Goal: Contribute content: Contribute content

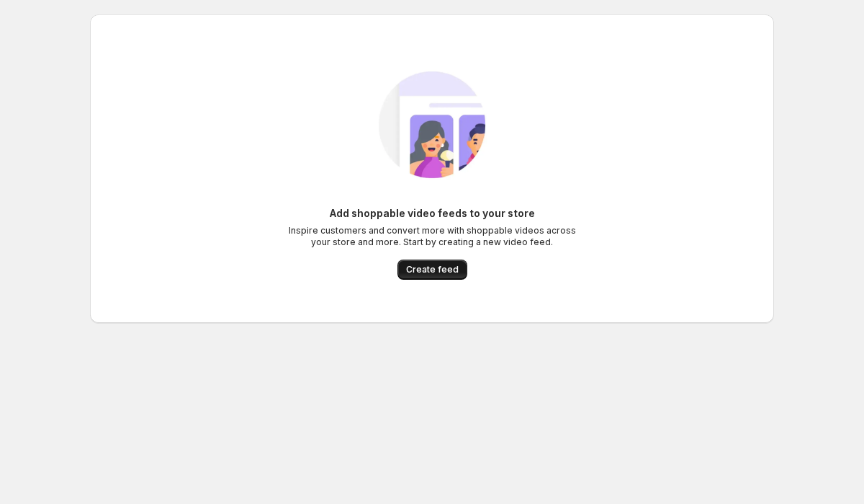
click at [418, 274] on span "Create feed" at bounding box center [432, 270] width 53 height 12
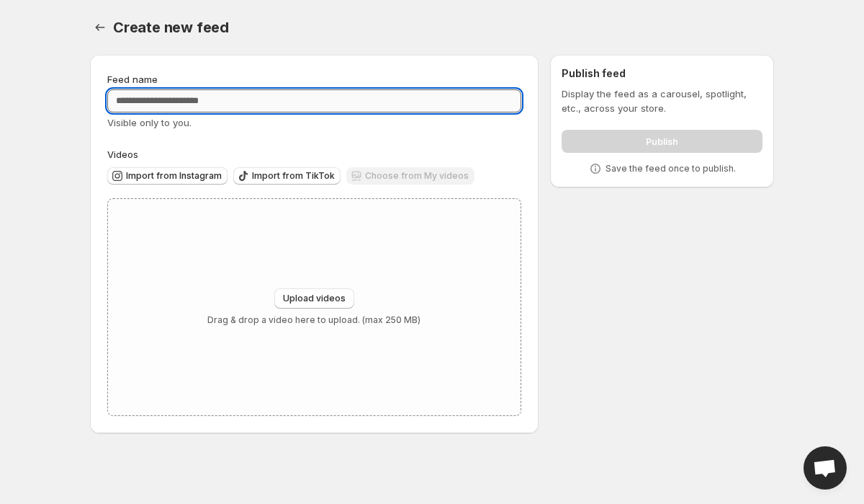
click at [224, 104] on input "Feed name" at bounding box center [314, 100] width 414 height 23
type input "**********"
click at [517, 327] on div "Upload videos Drag & drop a video here to upload. (max 250 MB)" at bounding box center [314, 307] width 413 height 216
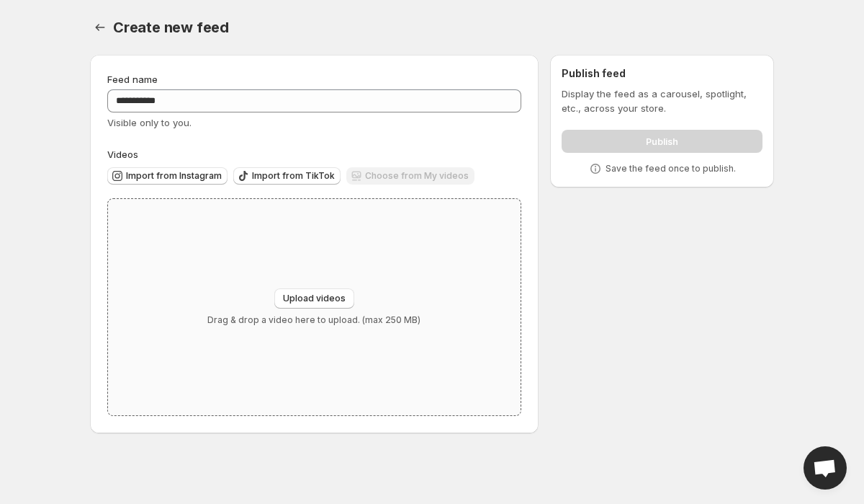
type input "**********"
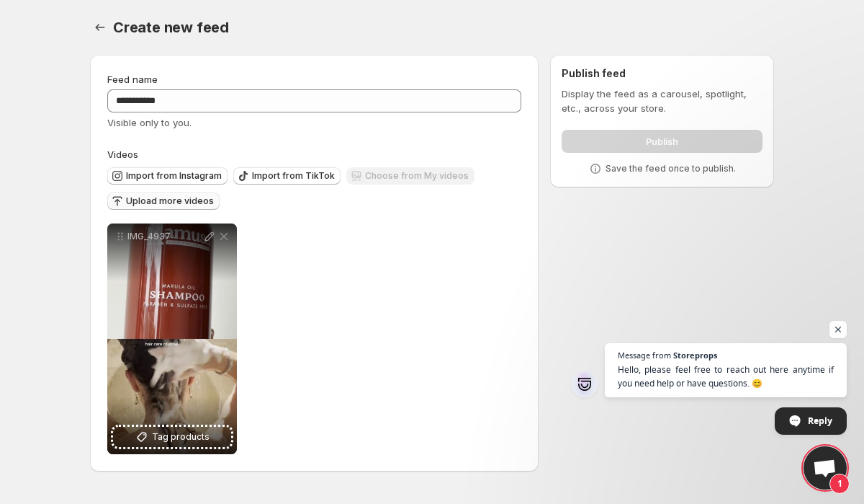
click at [142, 203] on span "Upload more videos" at bounding box center [170, 201] width 88 height 12
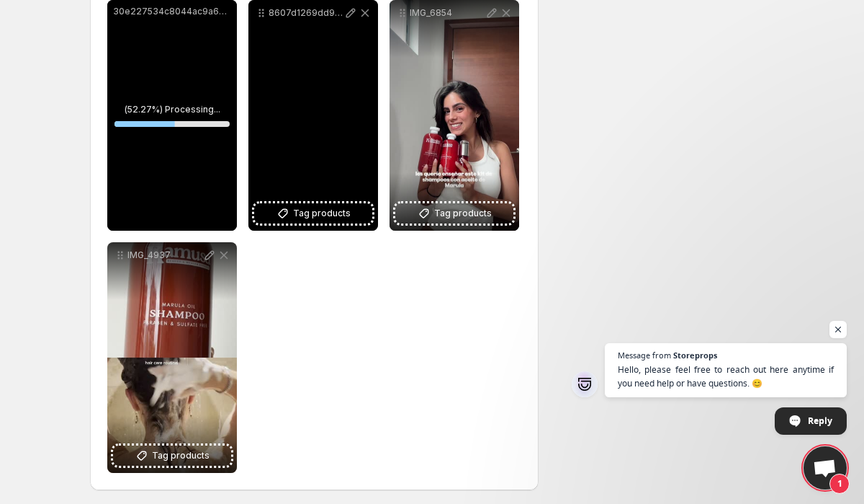
scroll to position [228, 0]
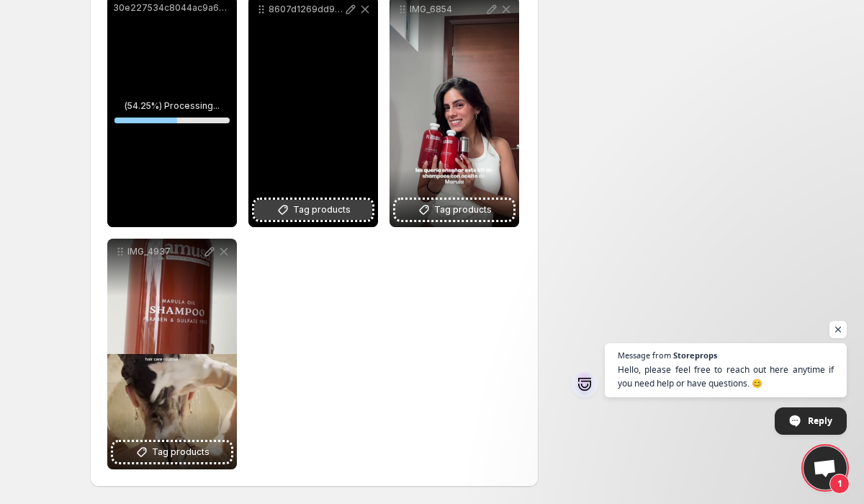
click at [313, 205] on span "Tag products" at bounding box center [322, 209] width 58 height 14
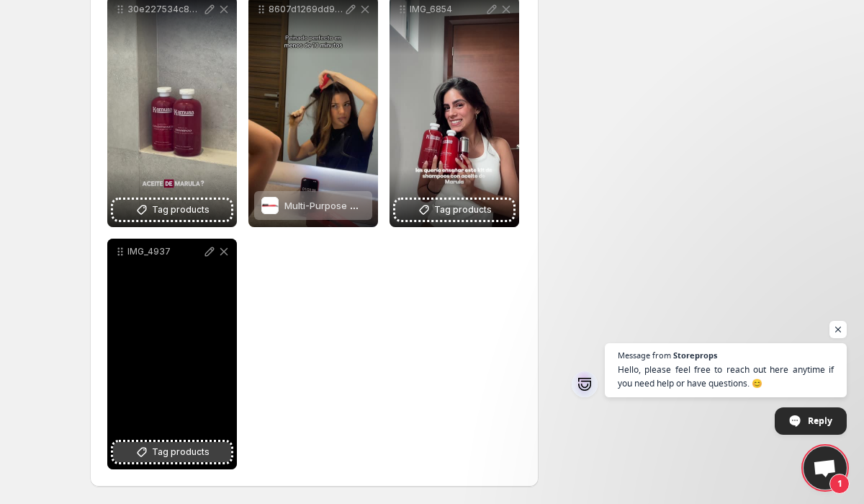
click at [188, 454] on span "Tag products" at bounding box center [181, 451] width 58 height 14
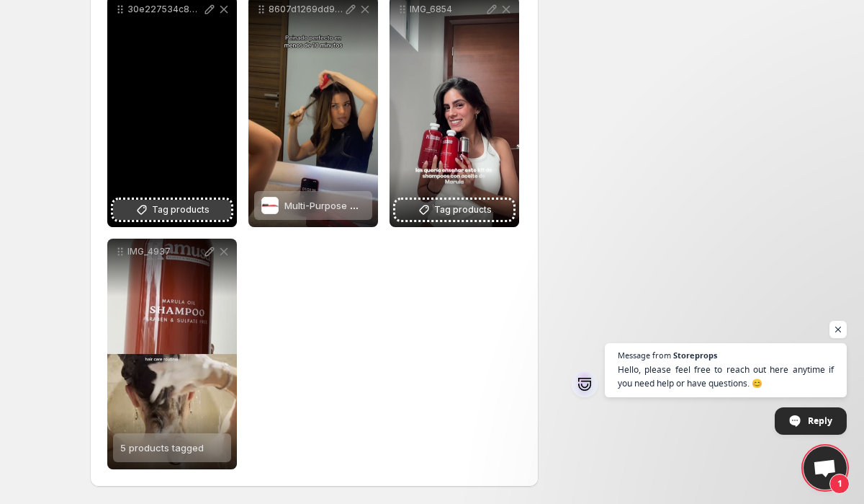
click at [170, 210] on span "Tag products" at bounding box center [181, 209] width 58 height 14
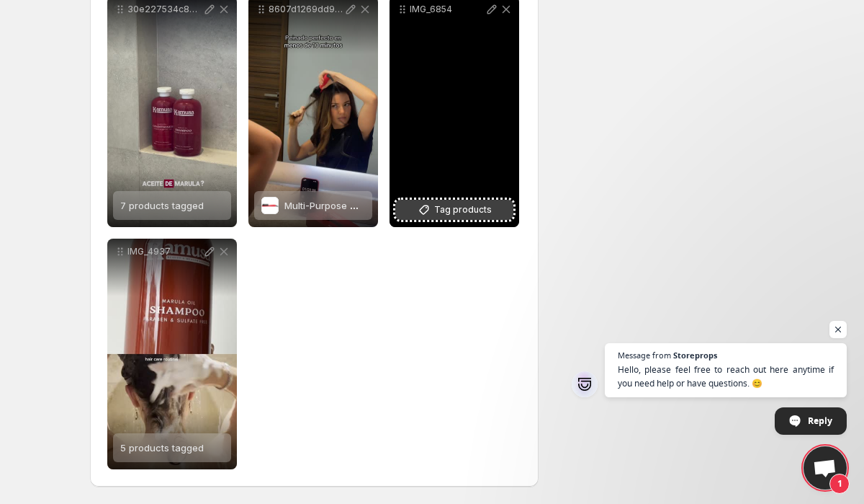
click at [445, 209] on span "Tag products" at bounding box center [463, 209] width 58 height 14
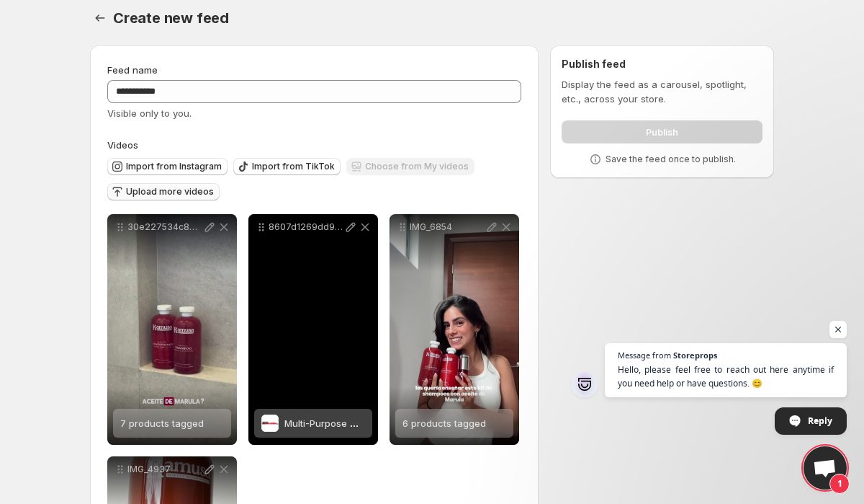
scroll to position [6, 0]
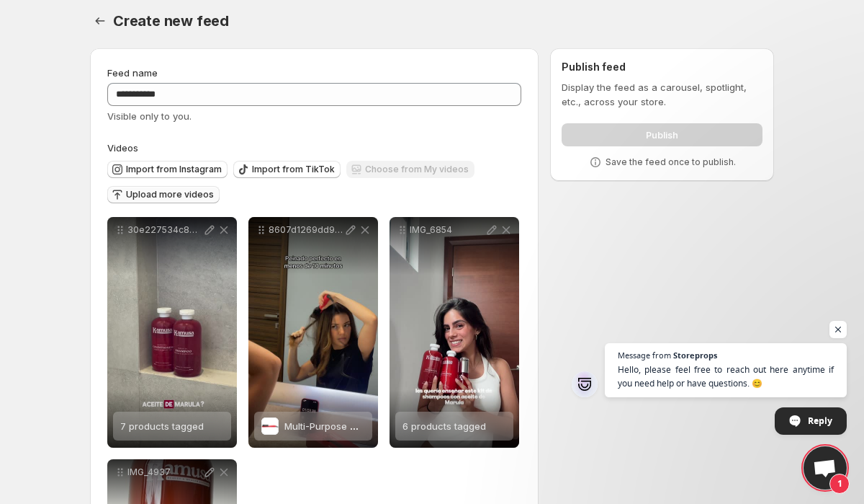
click at [138, 202] on button "Upload more videos" at bounding box center [163, 194] width 112 height 17
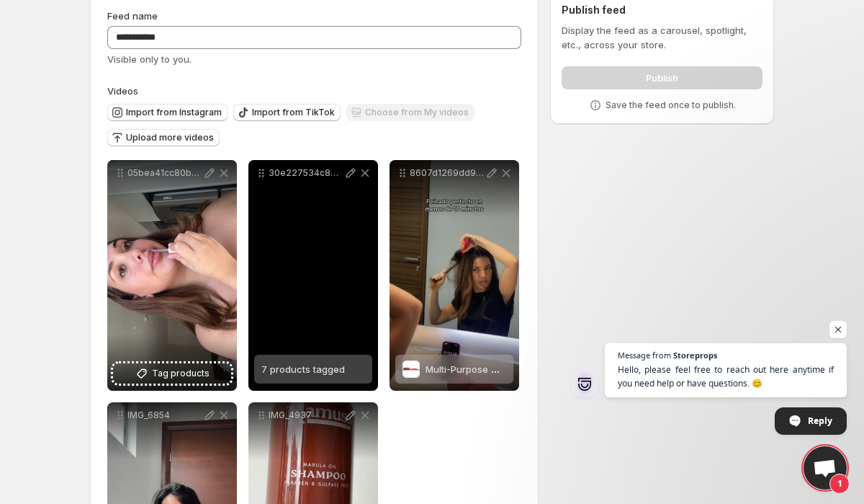
scroll to position [19, 0]
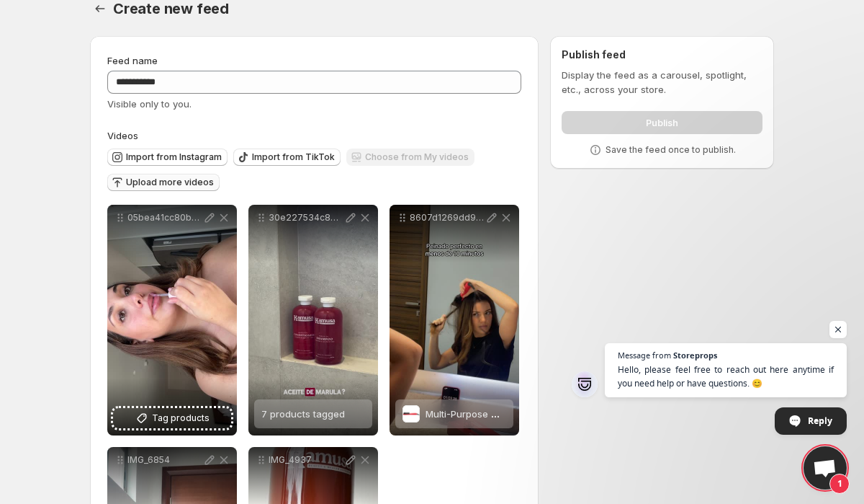
click at [168, 187] on span "Upload more videos" at bounding box center [170, 182] width 88 height 12
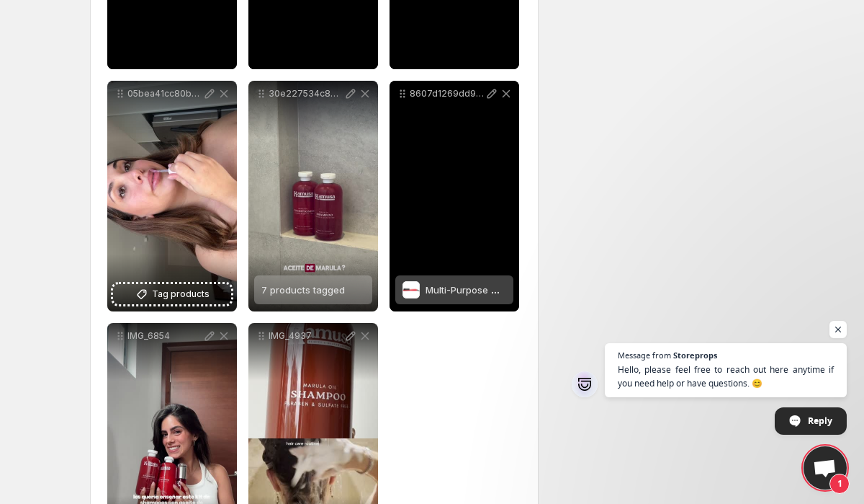
scroll to position [341, 0]
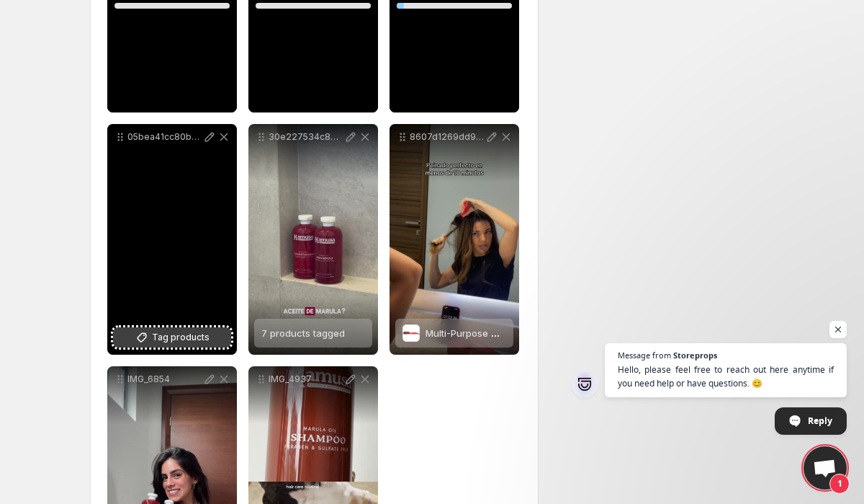
click at [174, 336] on span "Tag products" at bounding box center [181, 337] width 58 height 14
click at [193, 341] on div "2 products tagged" at bounding box center [162, 332] width 84 height 29
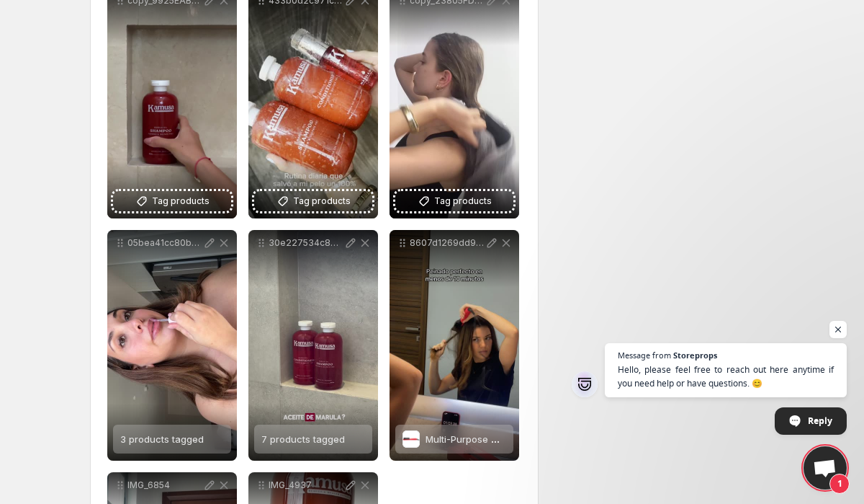
scroll to position [211, 0]
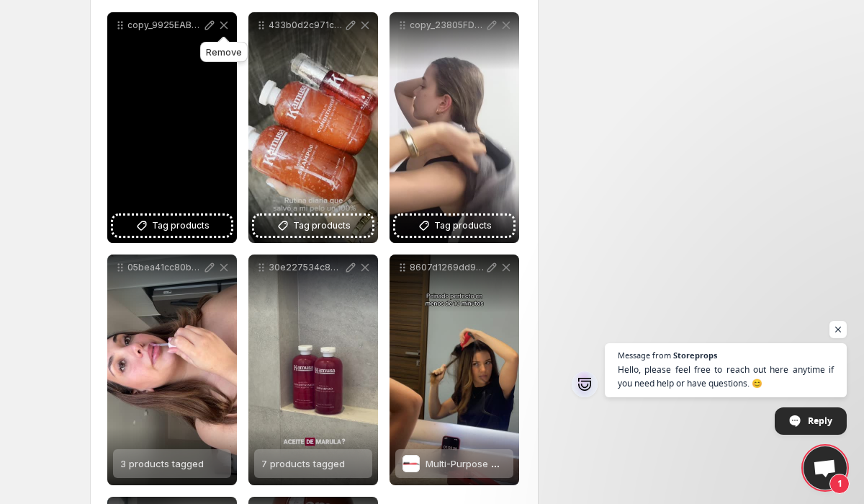
click at [224, 27] on icon at bounding box center [224, 25] width 8 height 7
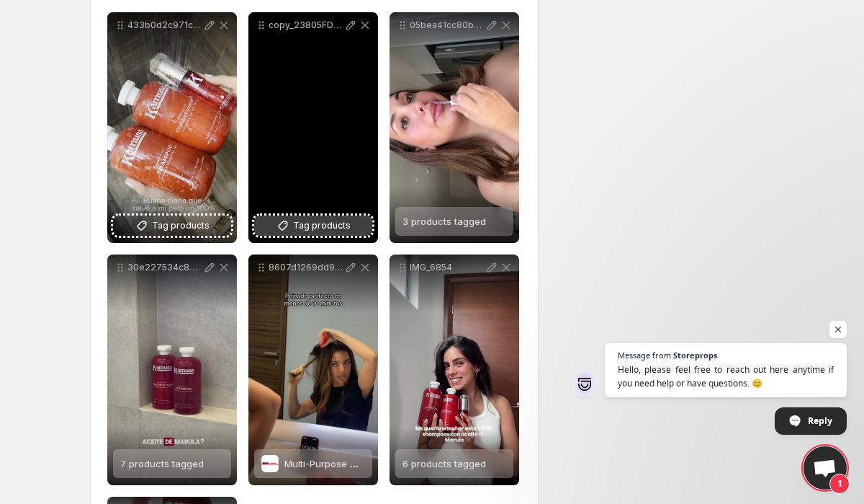
click at [319, 225] on span "Tag products" at bounding box center [322, 225] width 58 height 14
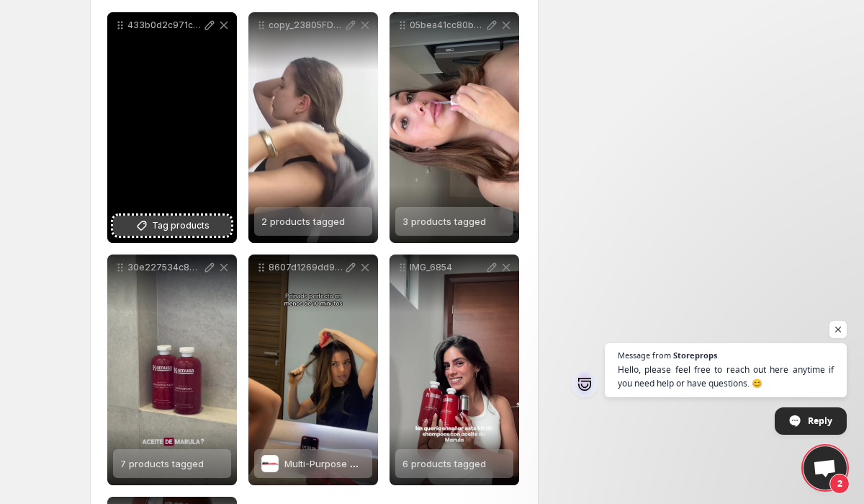
click at [168, 222] on span "Tag products" at bounding box center [181, 225] width 58 height 14
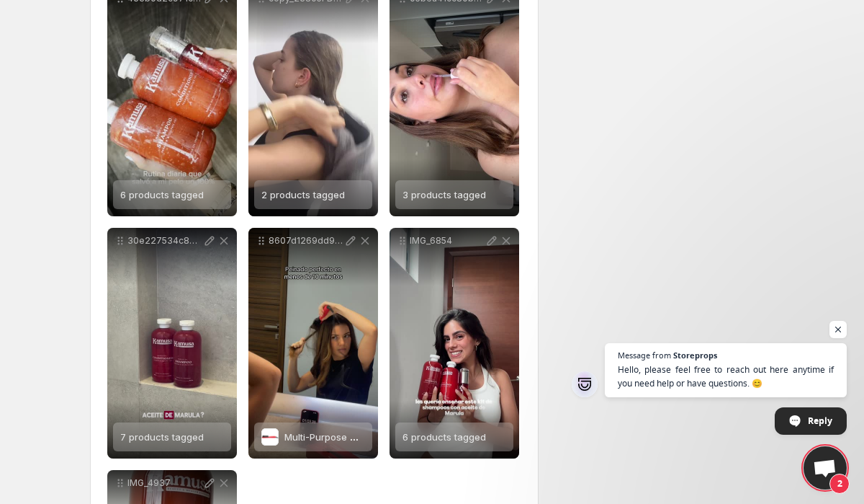
scroll to position [0, 0]
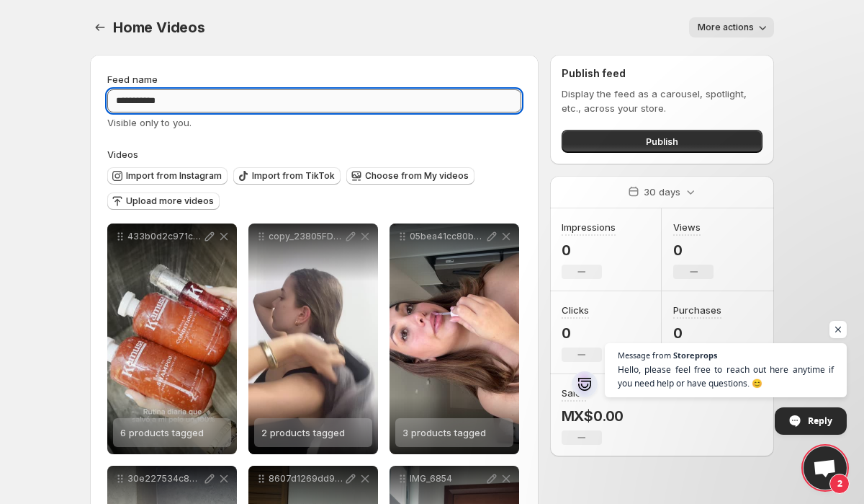
click at [184, 103] on input "**********" at bounding box center [314, 100] width 414 height 23
click at [219, 138] on div "**********" at bounding box center [314, 505] width 414 height 866
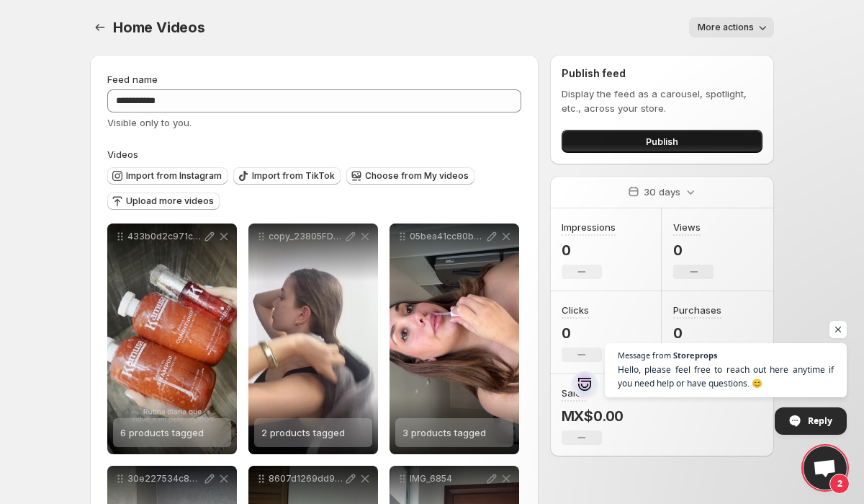
click at [686, 131] on button "Publish" at bounding box center [662, 141] width 201 height 23
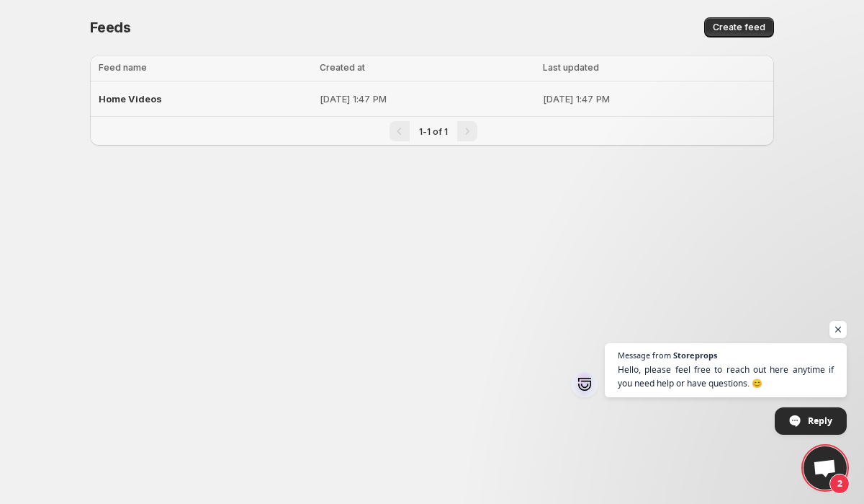
click at [123, 99] on span "Home Videos" at bounding box center [130, 99] width 63 height 12
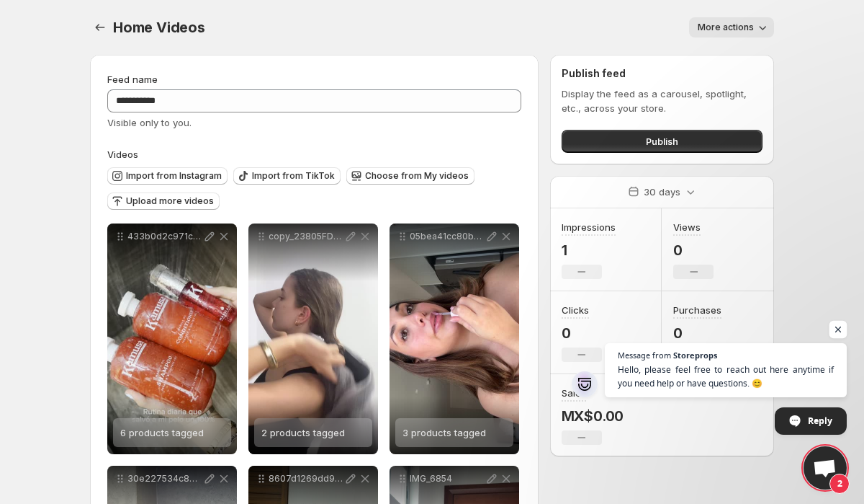
click at [836, 328] on span "Open chat" at bounding box center [839, 330] width 18 height 18
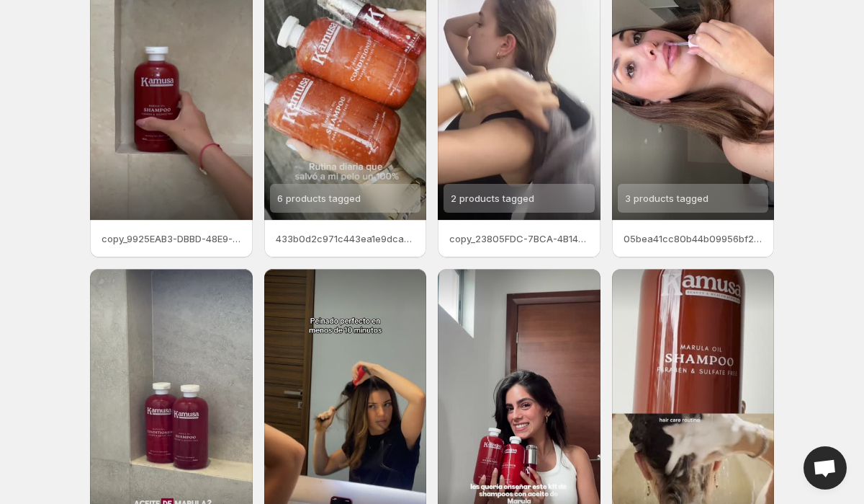
scroll to position [125, 0]
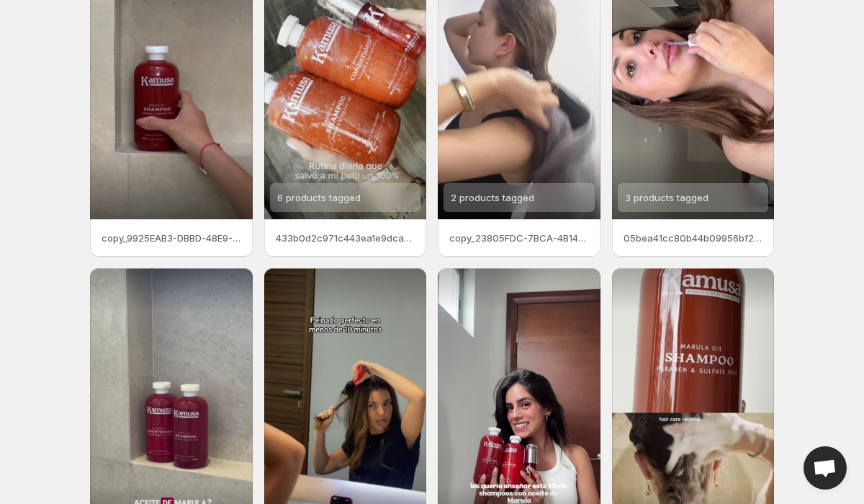
click at [166, 228] on div "copy_9925EAB3-DBBD-48E9-AAC1-4140805BDE12" at bounding box center [171, 237] width 163 height 37
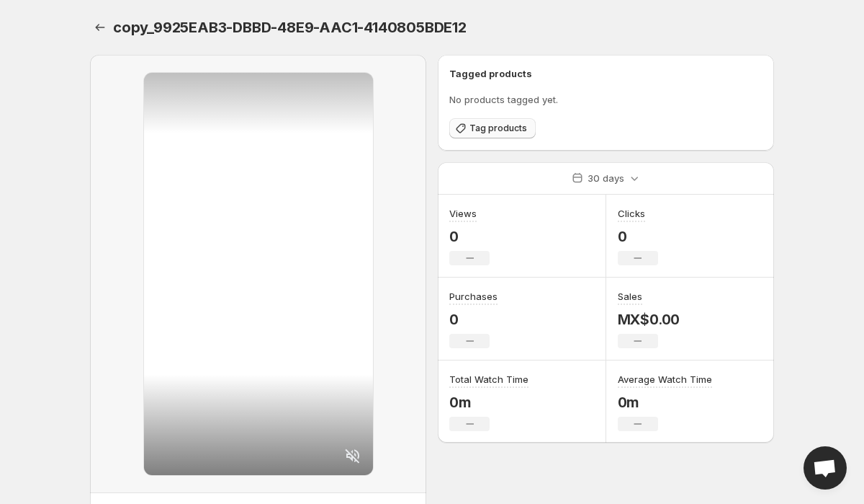
click at [475, 126] on span "Tag products" at bounding box center [499, 128] width 58 height 12
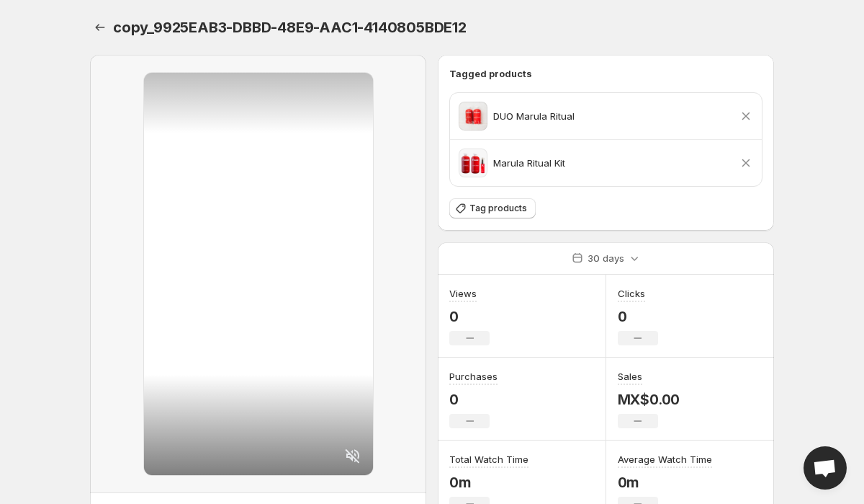
scroll to position [79, 0]
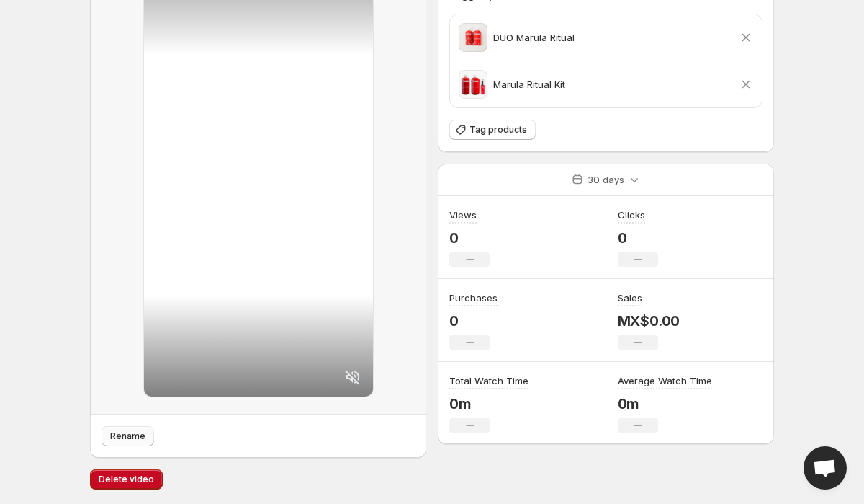
click at [128, 433] on span "Rename" at bounding box center [127, 436] width 35 height 12
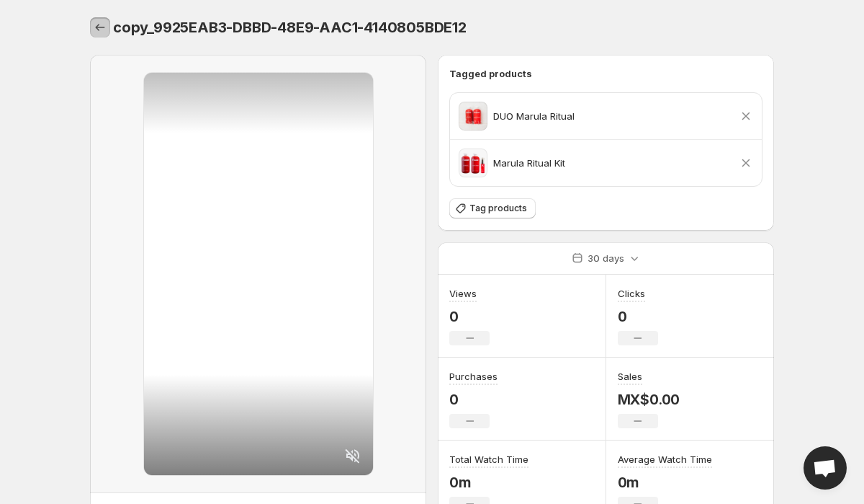
click at [99, 27] on icon "Settings" at bounding box center [100, 27] width 14 height 14
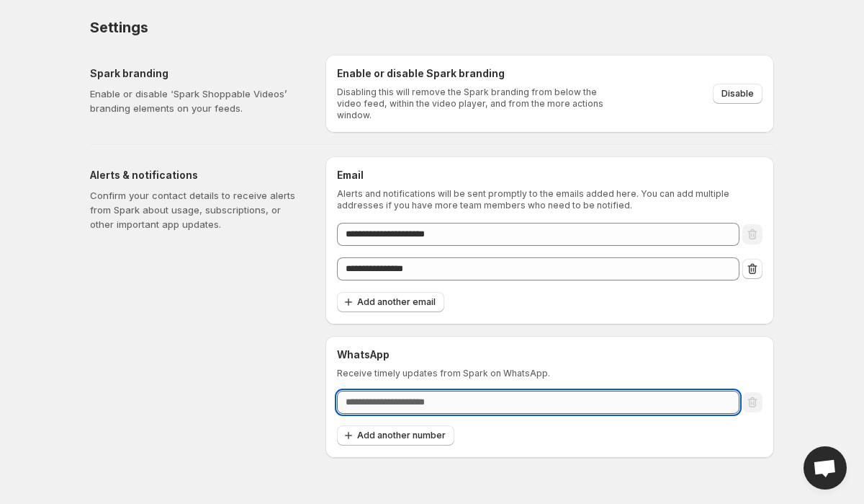
click at [397, 399] on input "text" at bounding box center [538, 401] width 403 height 23
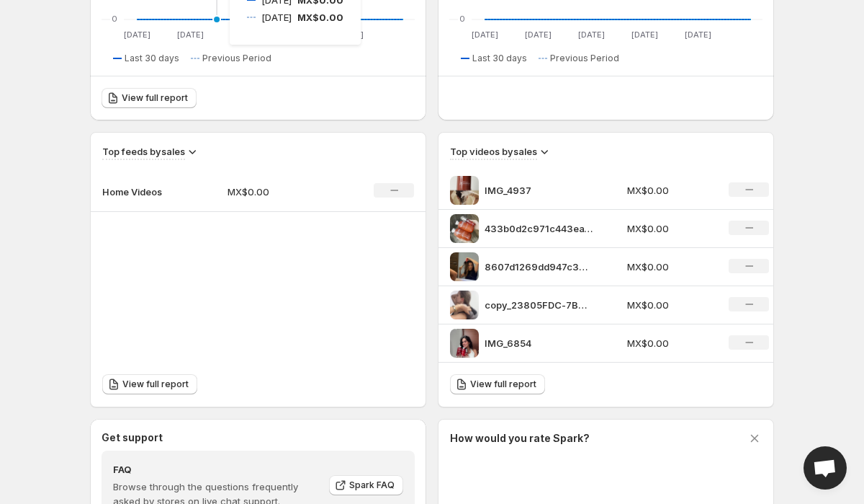
scroll to position [425, 0]
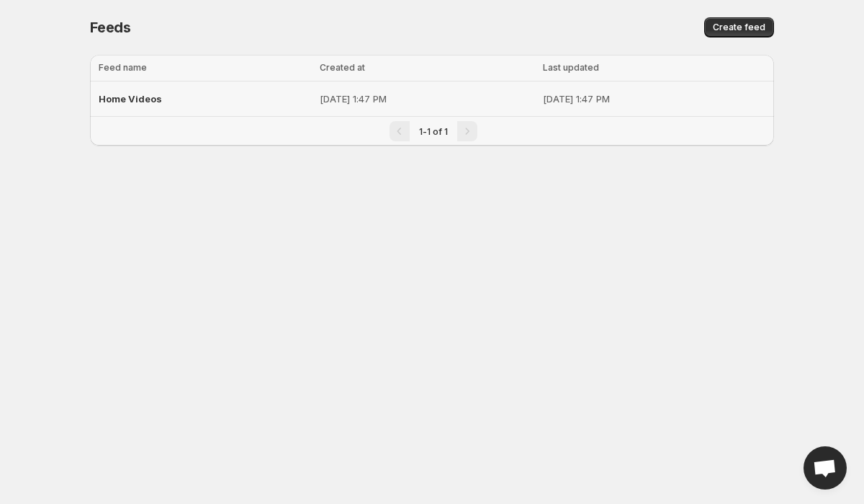
click at [133, 99] on span "Home Videos" at bounding box center [130, 99] width 63 height 12
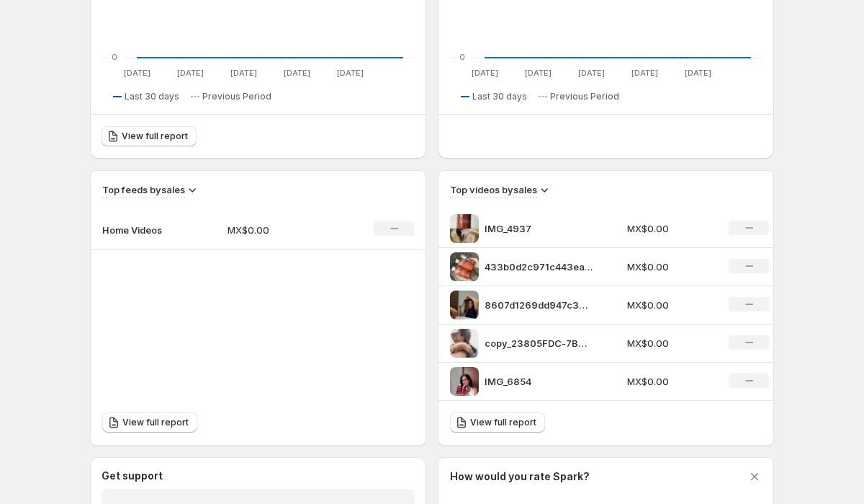
scroll to position [381, 0]
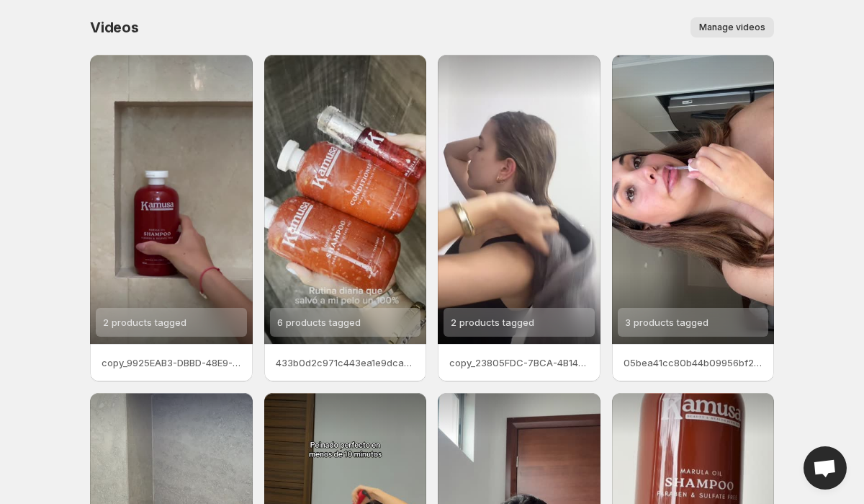
click at [141, 365] on p "copy_9925EAB3-DBBD-48E9-AAC1-4140805BDE12" at bounding box center [172, 362] width 140 height 14
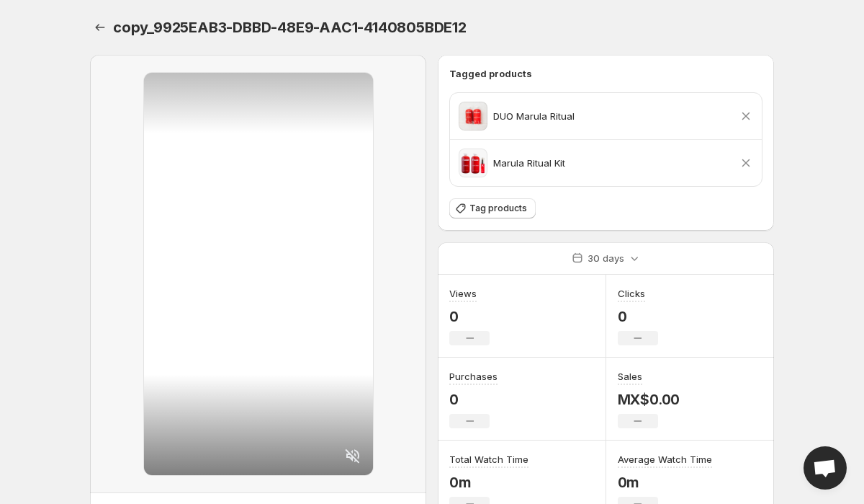
scroll to position [79, 0]
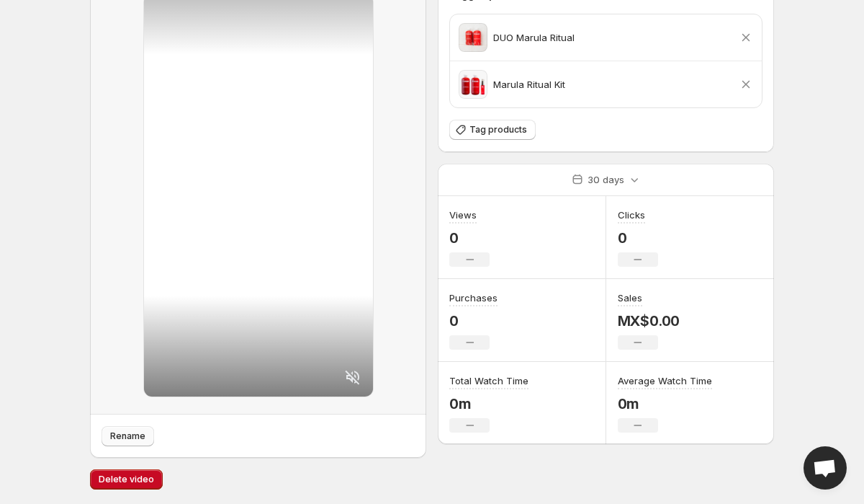
click at [137, 439] on span "Rename" at bounding box center [127, 436] width 35 height 12
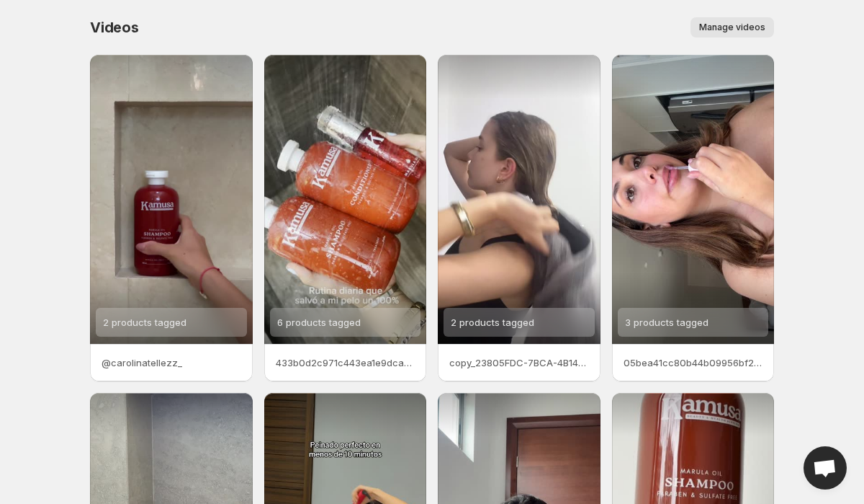
click at [325, 363] on p "433b0d2c971c443ea1e9dcad4083802a" at bounding box center [346, 362] width 140 height 14
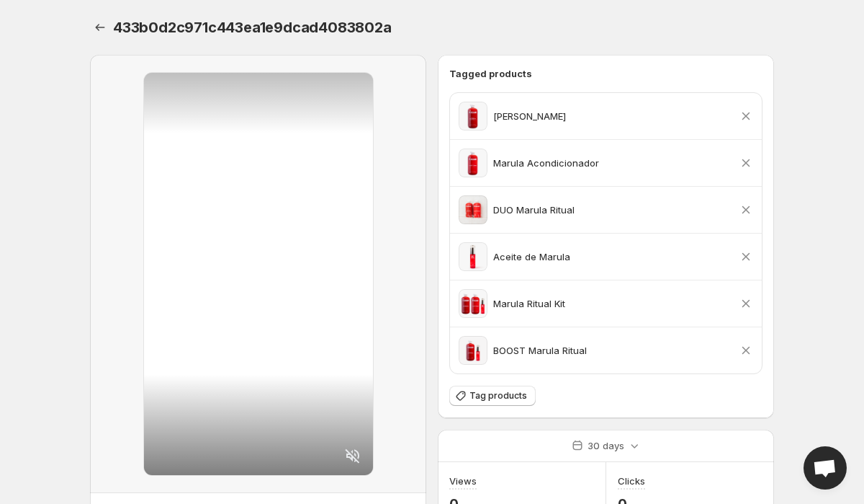
scroll to position [145, 0]
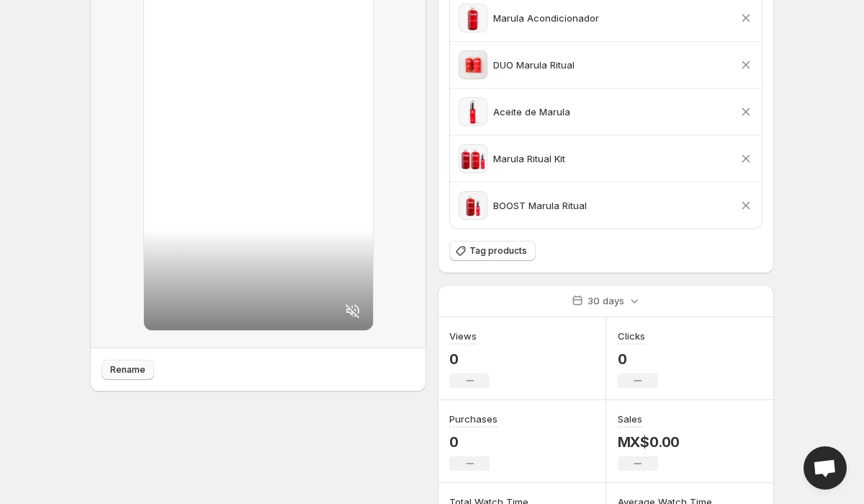
click at [126, 369] on span "Rename" at bounding box center [127, 370] width 35 height 12
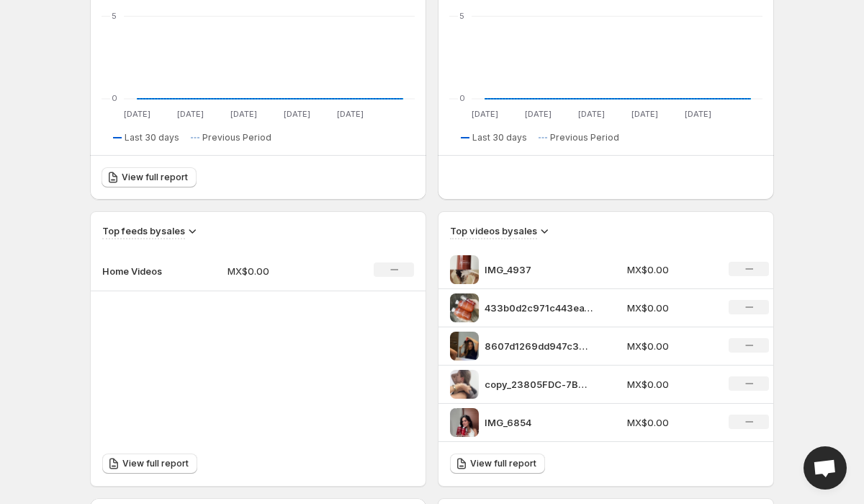
scroll to position [601, 0]
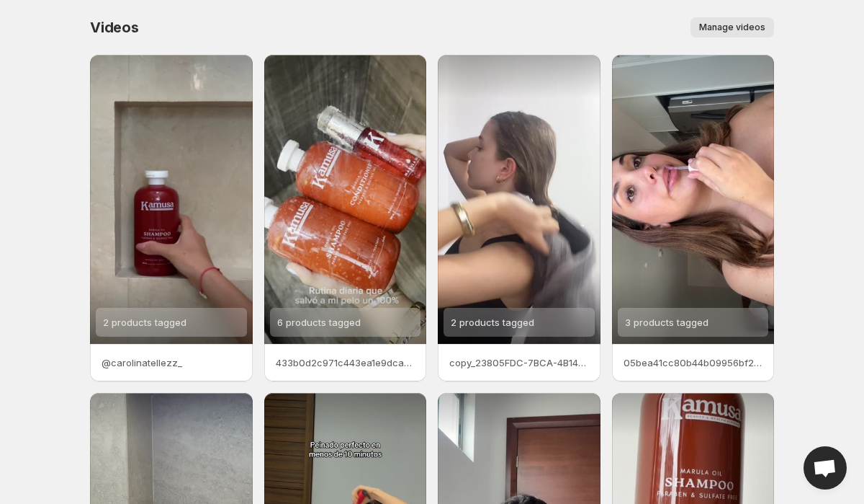
click at [339, 365] on p "433b0d2c971c443ea1e9dcad4083802a" at bounding box center [346, 362] width 140 height 14
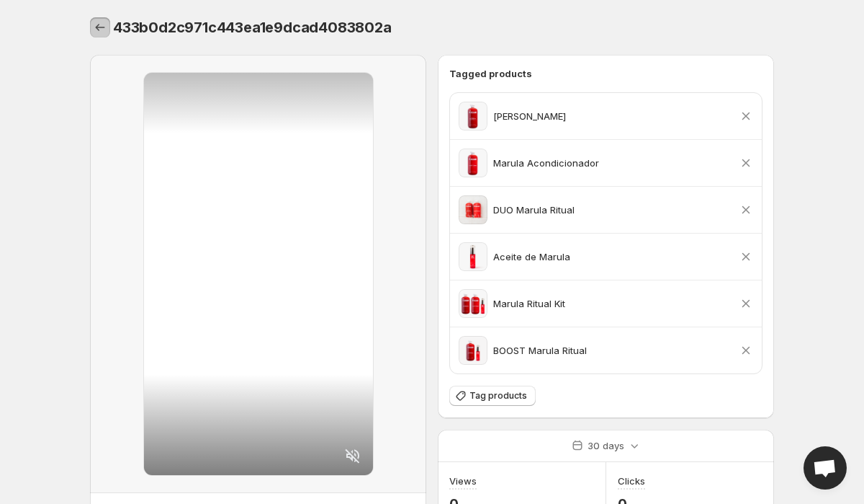
click at [99, 26] on icon "Settings" at bounding box center [100, 27] width 14 height 14
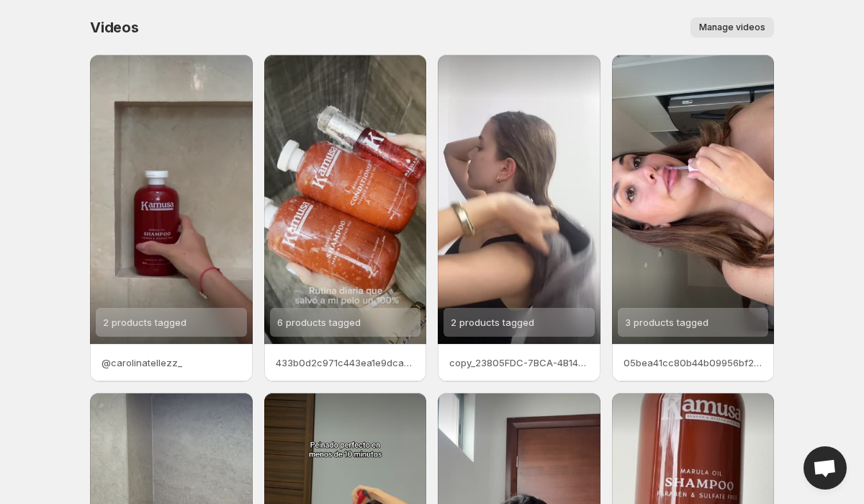
click at [290, 362] on p "433b0d2c971c443ea1e9dcad4083802a" at bounding box center [346, 362] width 140 height 14
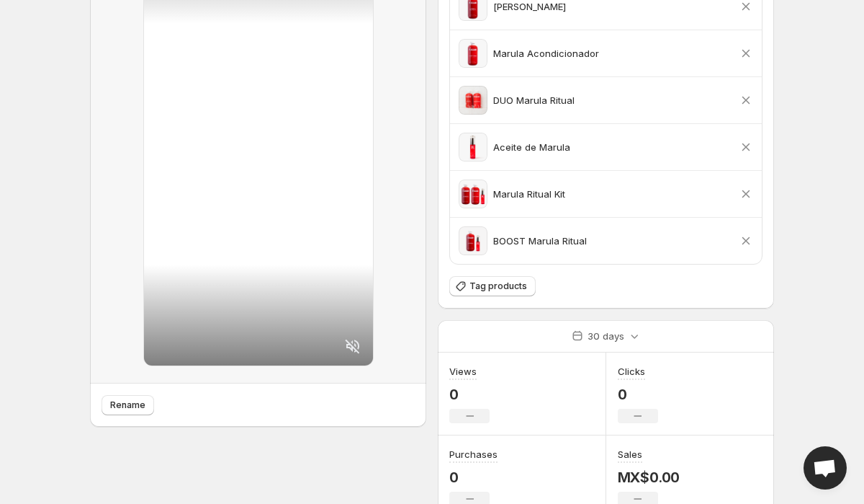
scroll to position [252, 0]
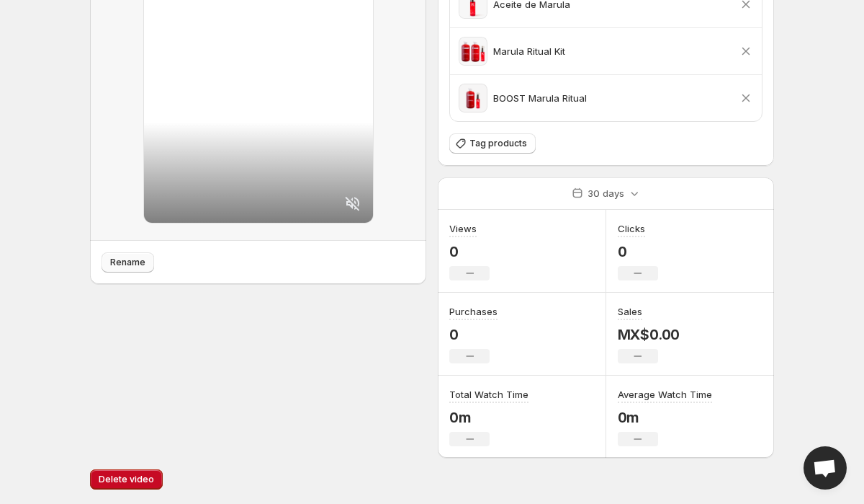
click at [124, 261] on span "Rename" at bounding box center [127, 262] width 35 height 12
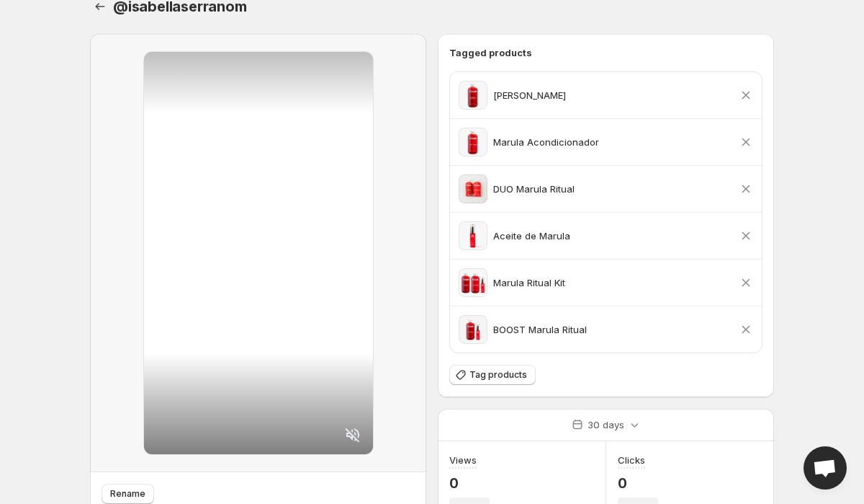
scroll to position [0, 0]
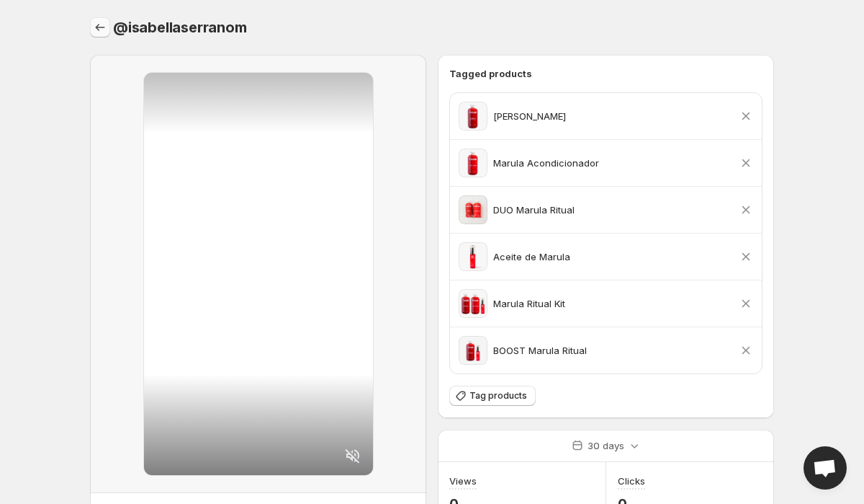
click at [101, 33] on icon "Settings" at bounding box center [100, 27] width 14 height 14
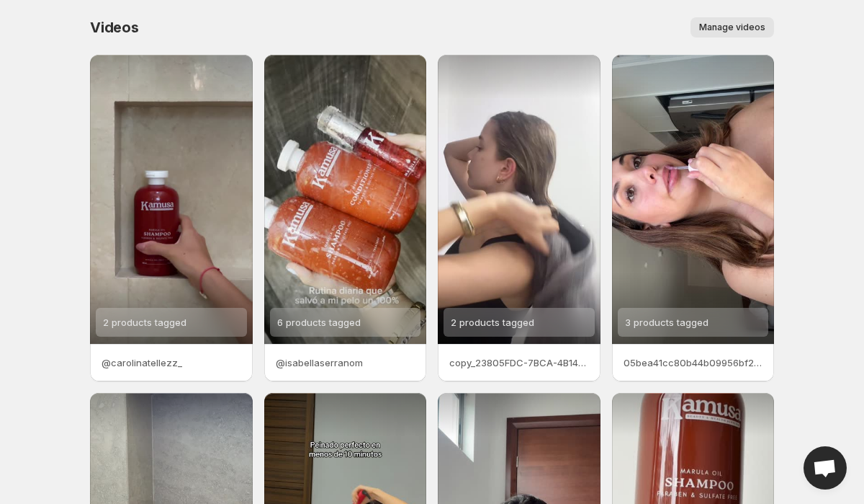
click at [491, 366] on p "copy_23805FDC-7BCA-4B14-ADE7-462223520EBC 1" at bounding box center [520, 362] width 140 height 14
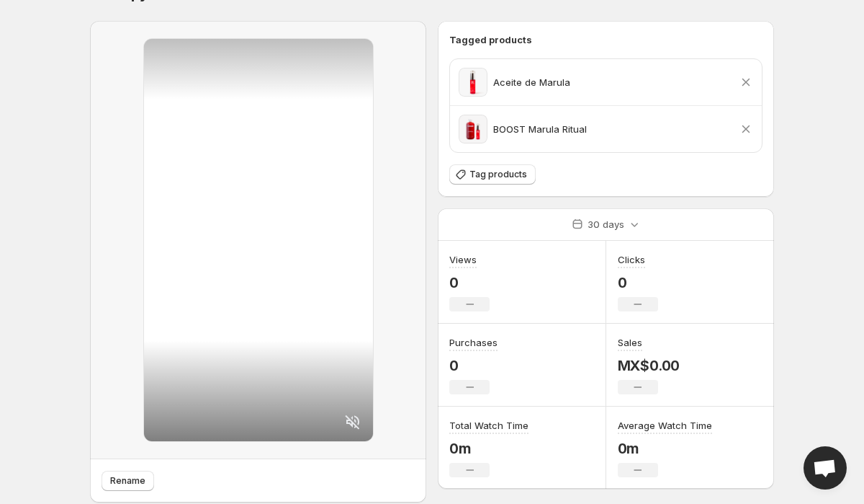
scroll to position [79, 0]
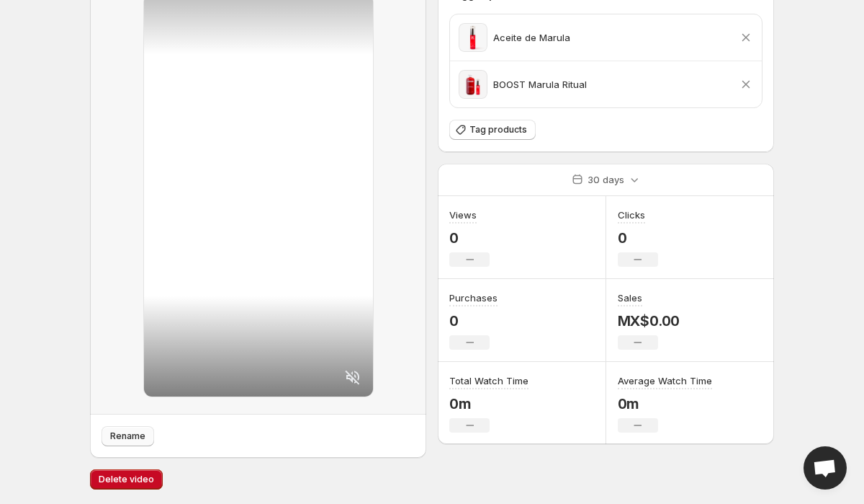
click at [140, 439] on span "Rename" at bounding box center [127, 436] width 35 height 12
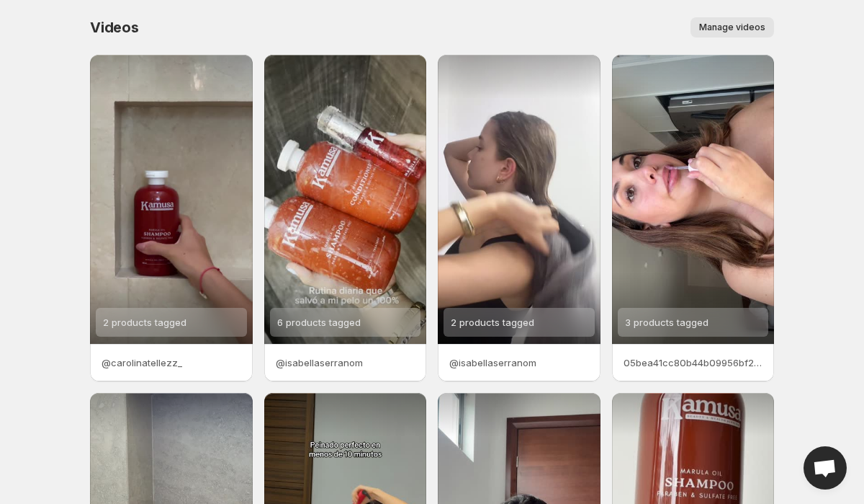
click at [668, 361] on p "05bea41cc80b44b09956bf238997a3f5" at bounding box center [694, 362] width 140 height 14
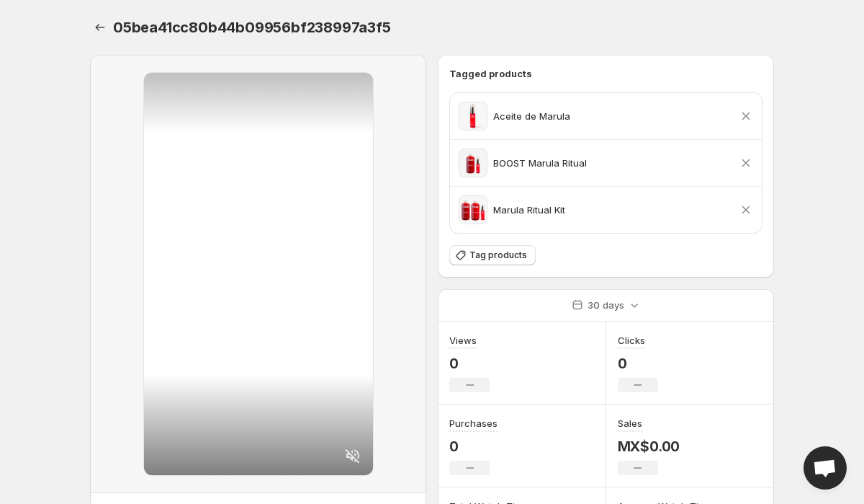
scroll to position [112, 0]
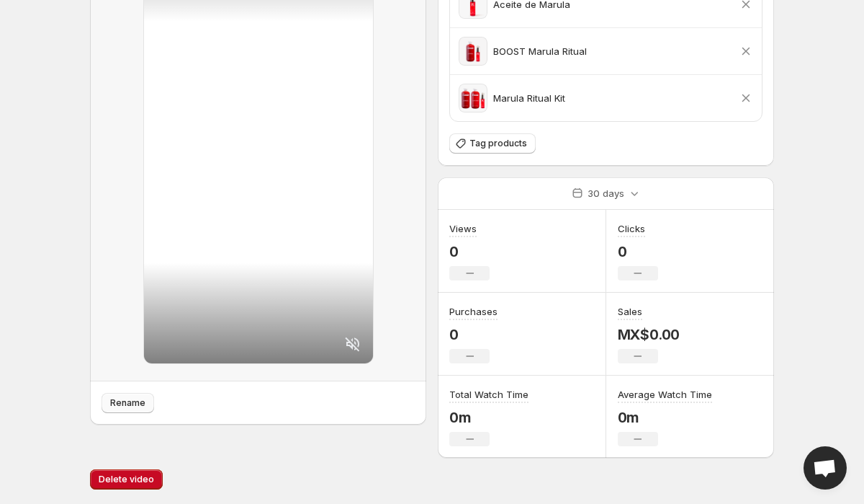
click at [130, 403] on span "Rename" at bounding box center [127, 403] width 35 height 12
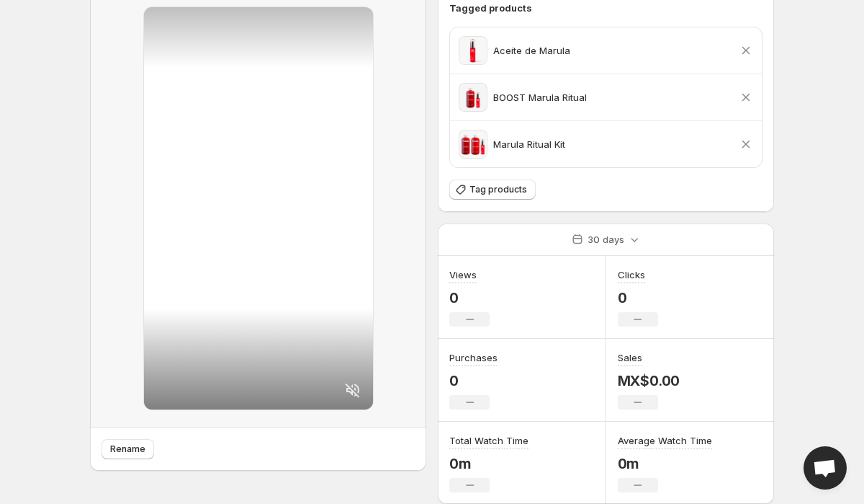
scroll to position [0, 0]
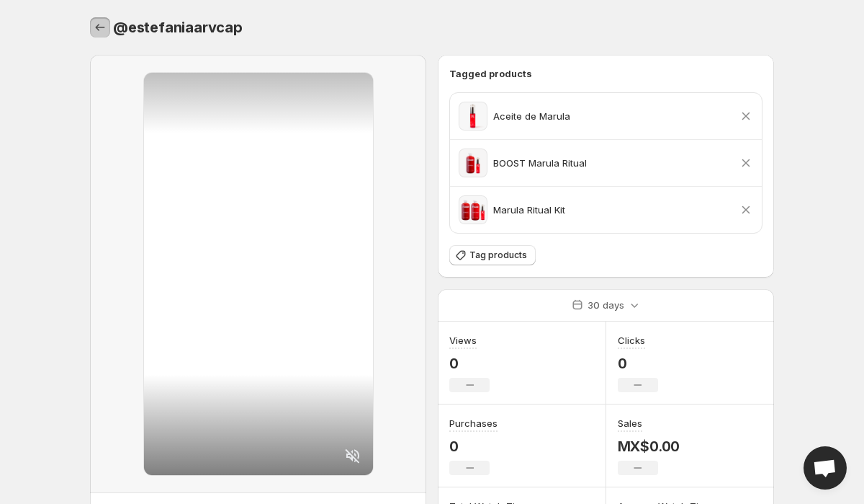
click at [102, 28] on icon "Settings" at bounding box center [100, 27] width 14 height 14
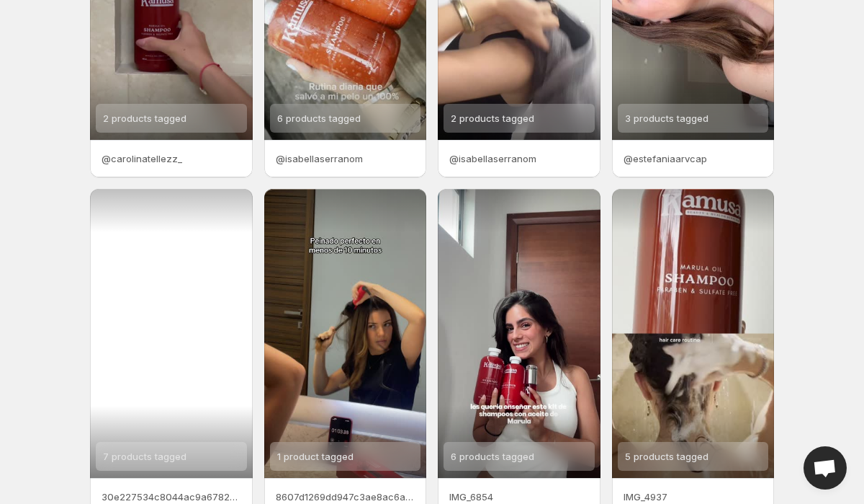
scroll to position [282, 0]
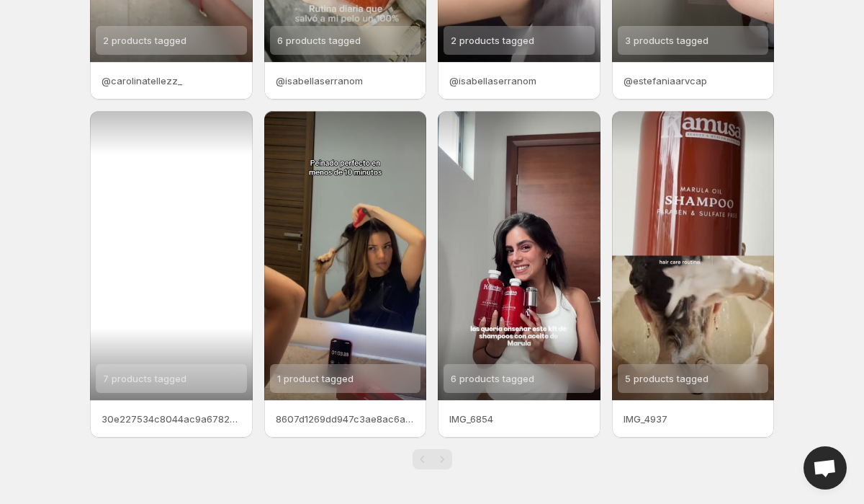
click at [151, 419] on p "30e227534c8044ac9a6782c770053dc2" at bounding box center [172, 418] width 140 height 14
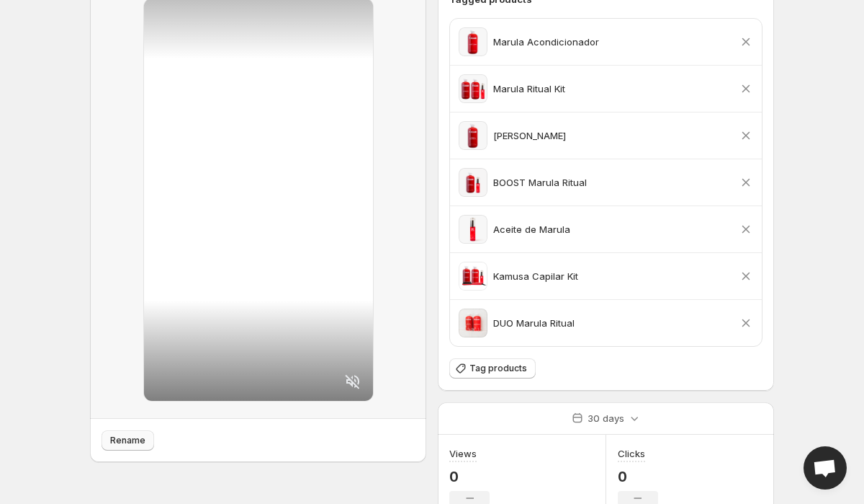
scroll to position [98, 0]
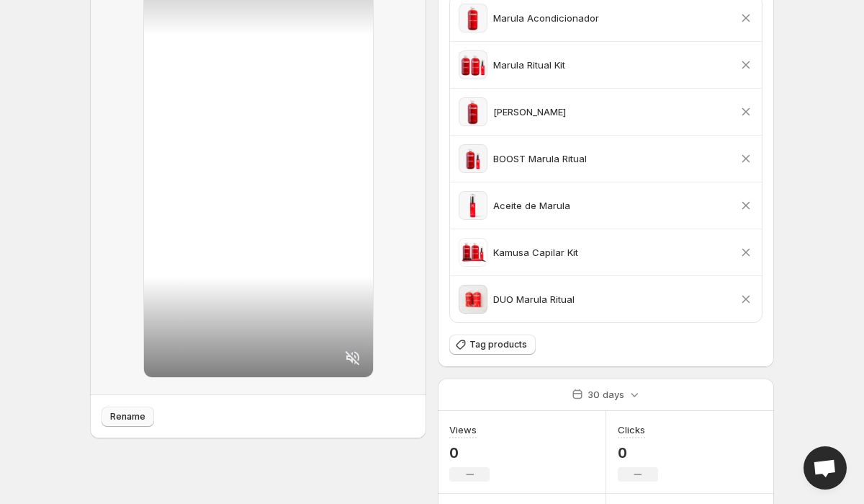
click at [133, 409] on button "Rename" at bounding box center [128, 416] width 53 height 20
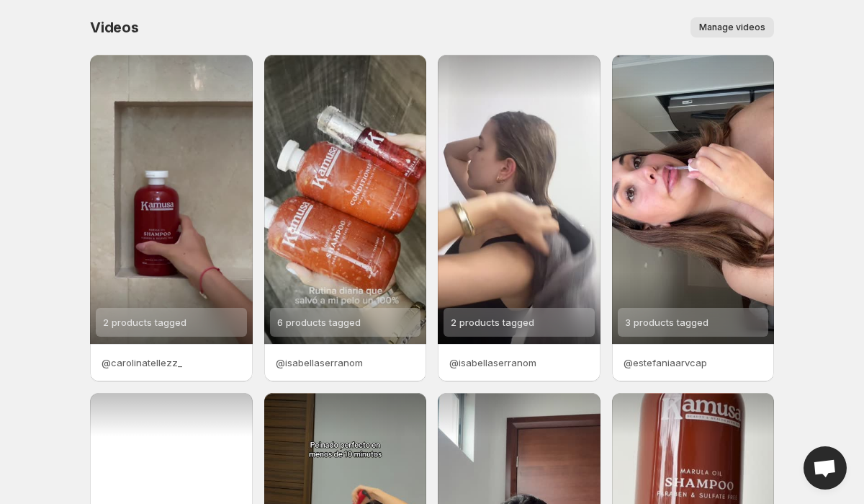
scroll to position [282, 0]
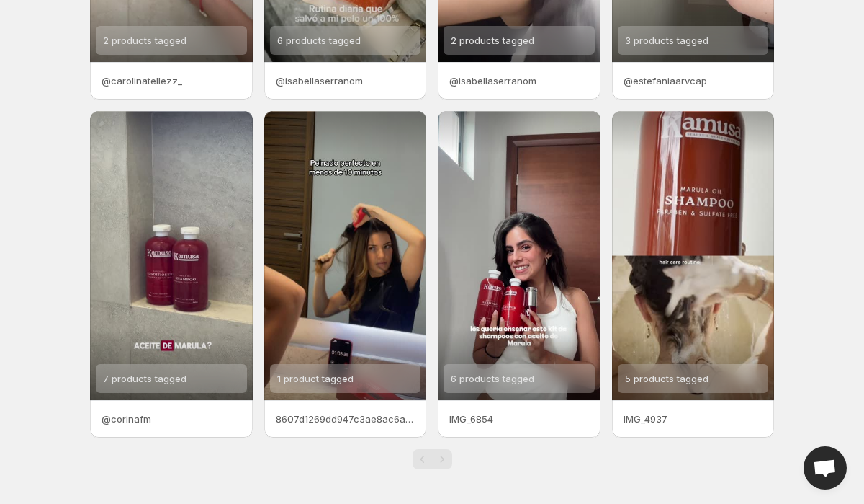
click at [355, 413] on p "8607d1269dd947c3ae8ac6a91818d64d" at bounding box center [346, 418] width 140 height 14
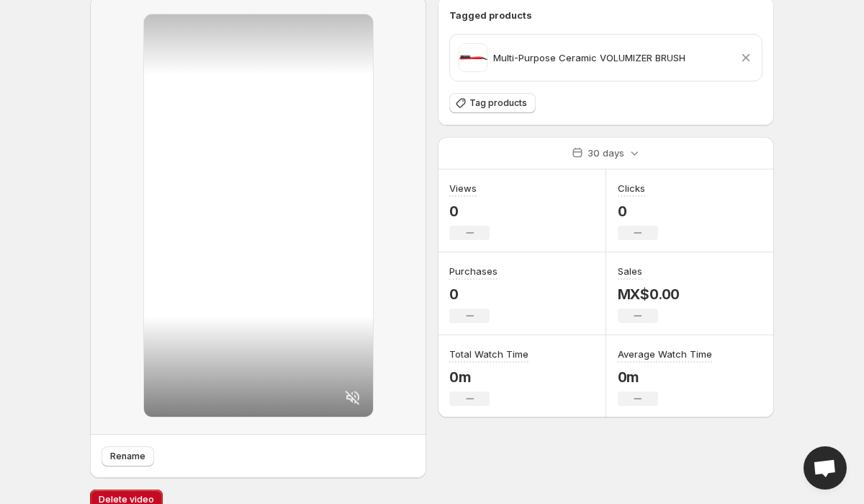
scroll to position [79, 0]
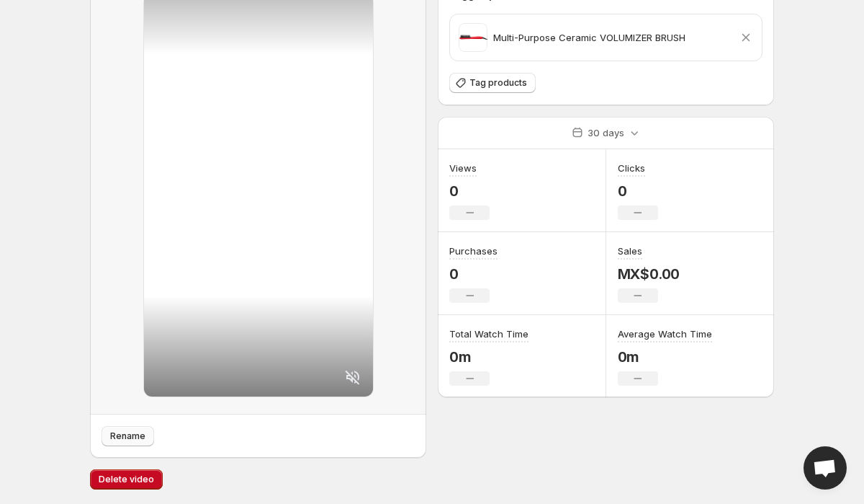
click at [135, 434] on span "Rename" at bounding box center [127, 436] width 35 height 12
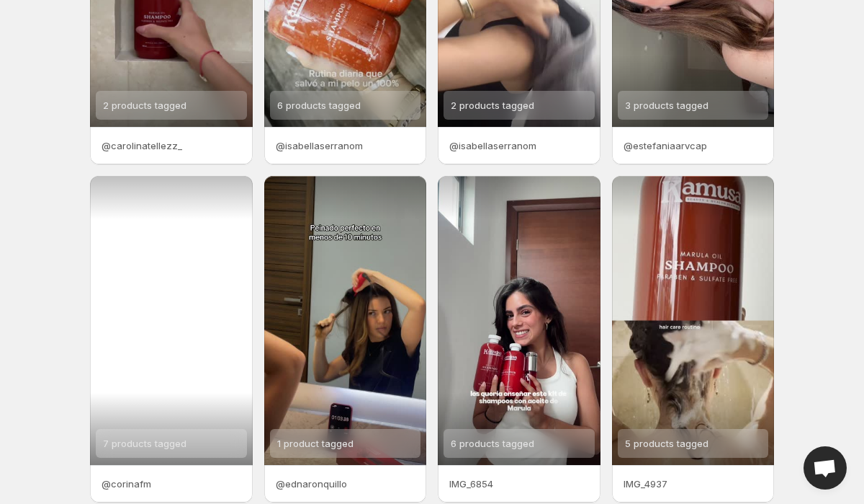
scroll to position [282, 0]
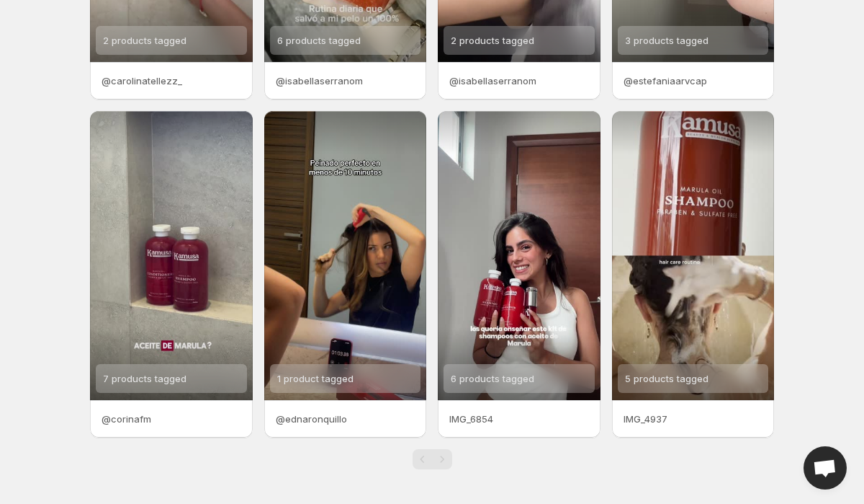
click at [484, 415] on p "IMG_6854" at bounding box center [520, 418] width 140 height 14
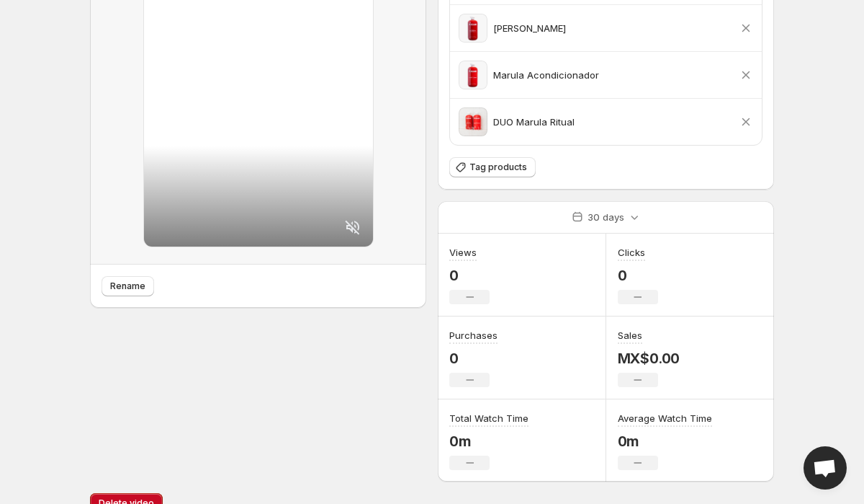
scroll to position [252, 0]
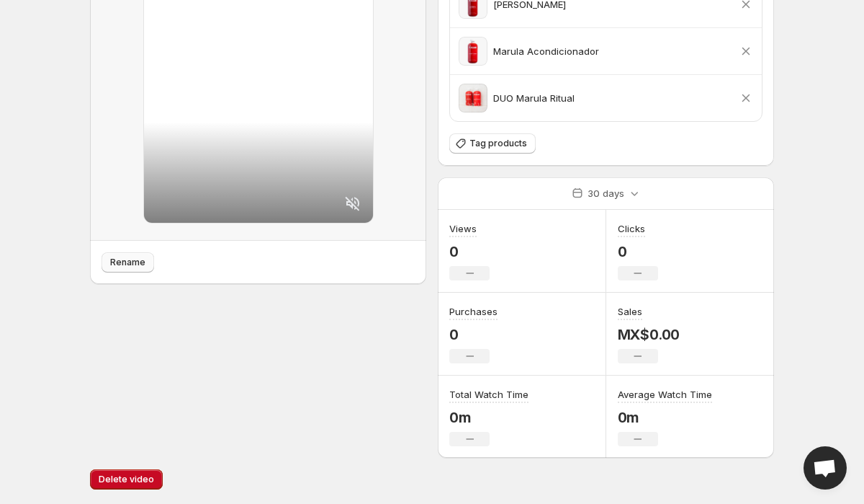
click at [134, 262] on span "Rename" at bounding box center [127, 262] width 35 height 12
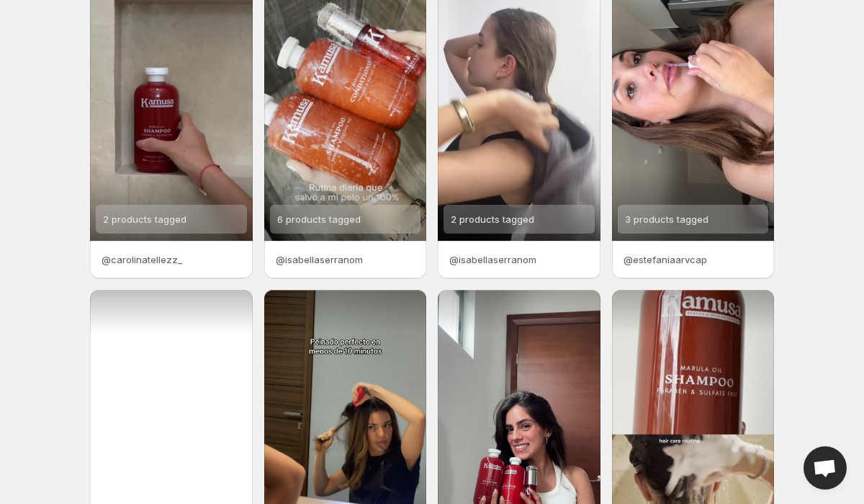
scroll to position [282, 0]
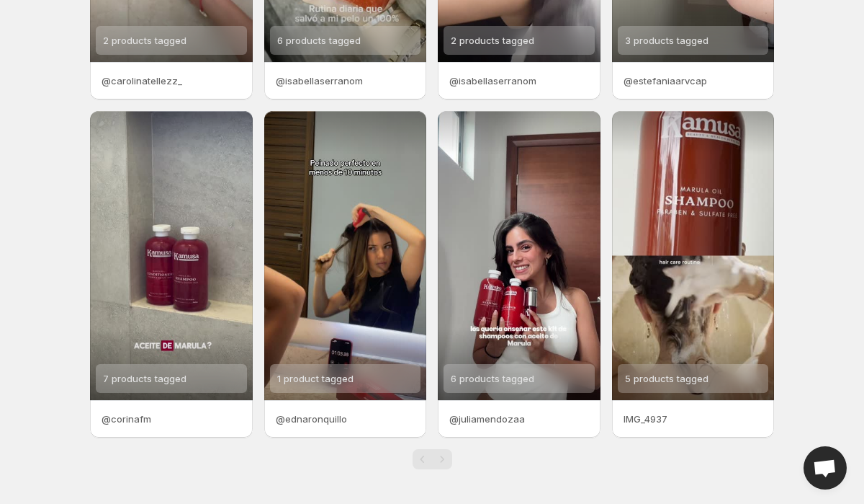
click at [646, 422] on p "IMG_4937" at bounding box center [694, 418] width 140 height 14
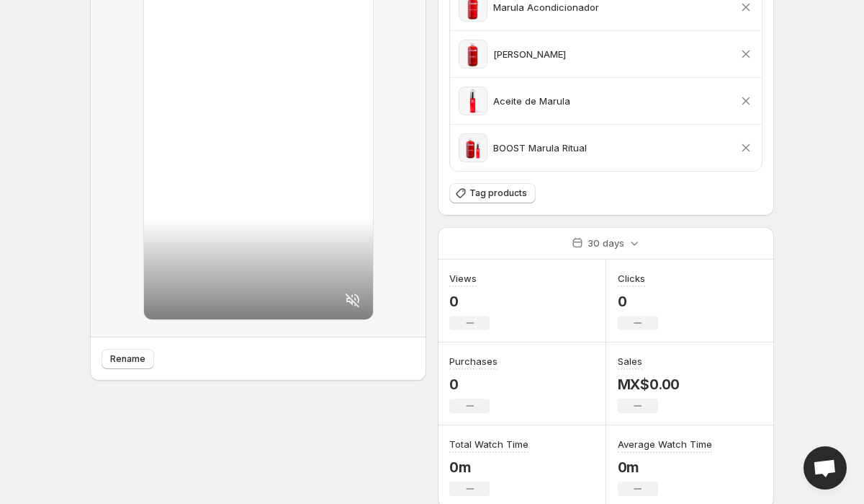
scroll to position [205, 0]
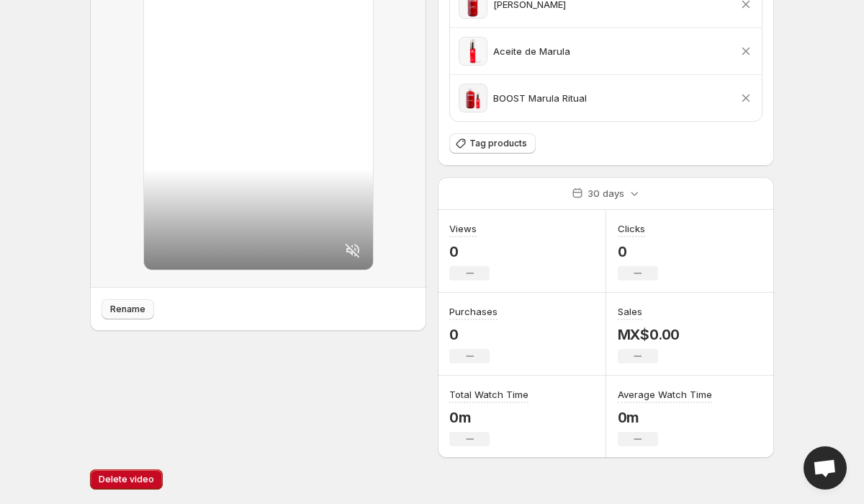
click at [137, 310] on span "Rename" at bounding box center [127, 309] width 35 height 12
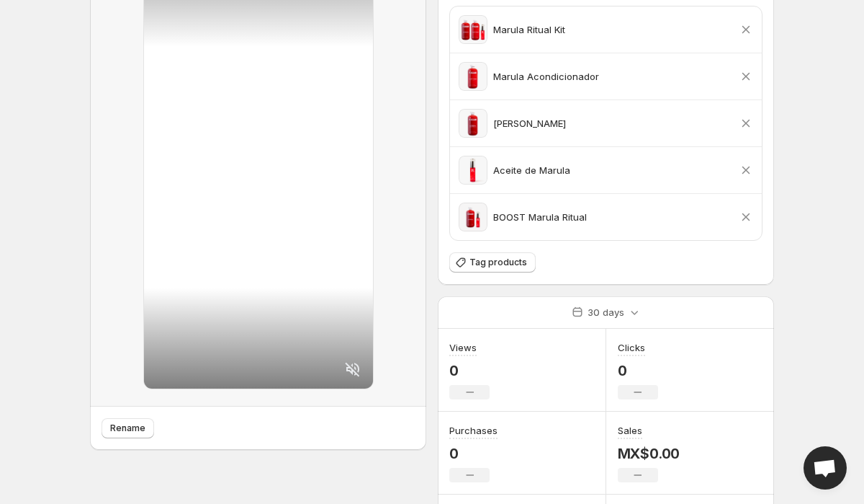
scroll to position [0, 0]
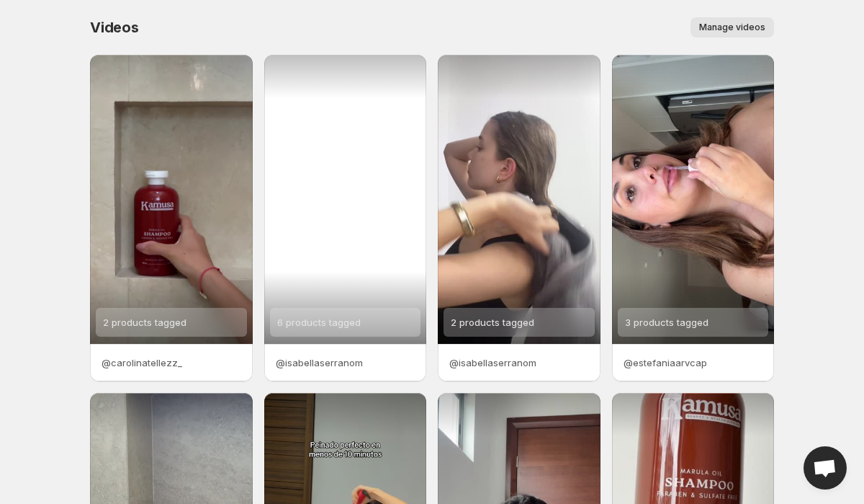
scroll to position [282, 0]
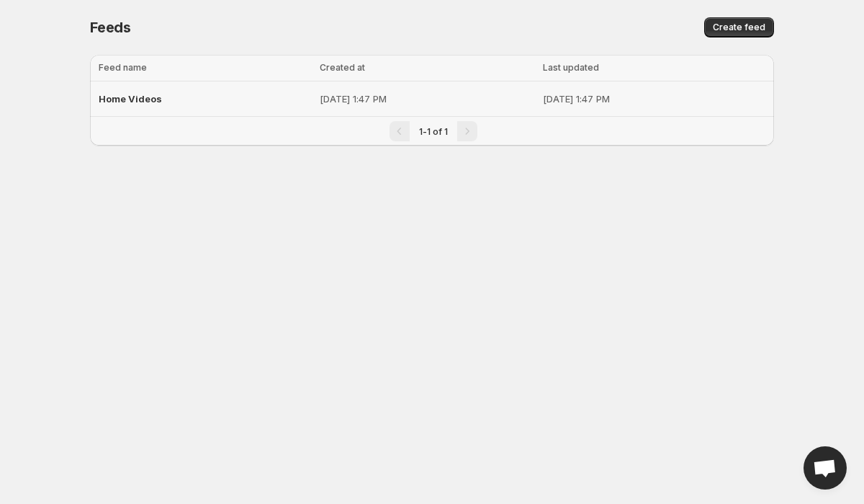
click at [142, 97] on span "Home Videos" at bounding box center [130, 99] width 63 height 12
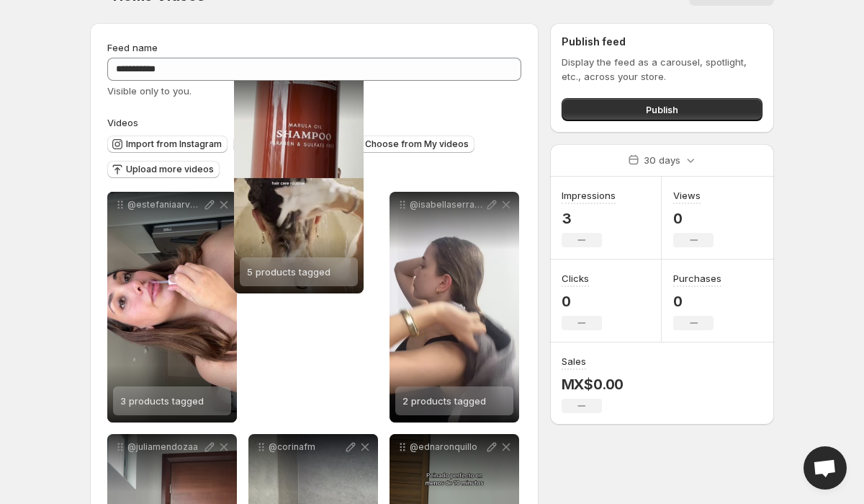
scroll to position [6, 0]
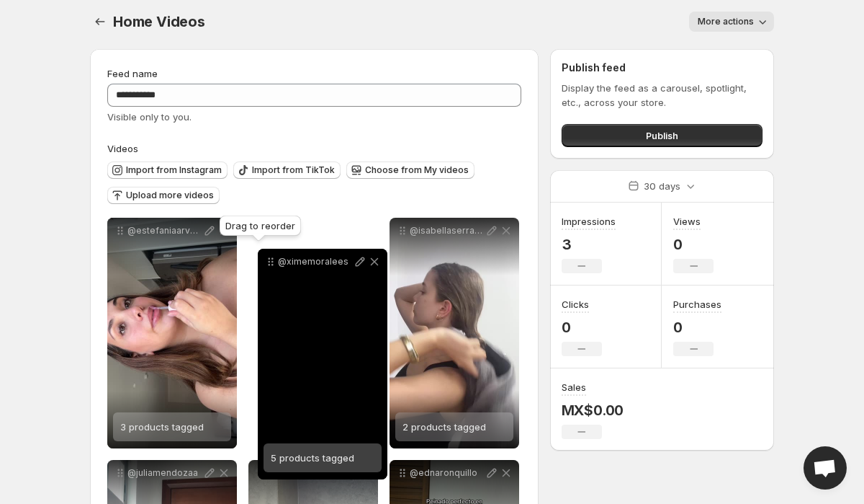
drag, startPoint x: 121, startPoint y: 426, endPoint x: 272, endPoint y: 259, distance: 225.5
click at [272, 259] on icon at bounding box center [271, 261] width 14 height 14
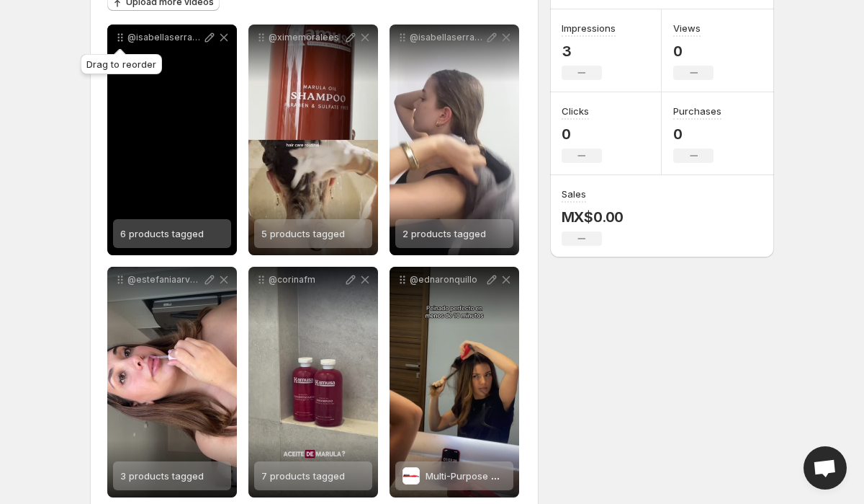
scroll to position [149, 0]
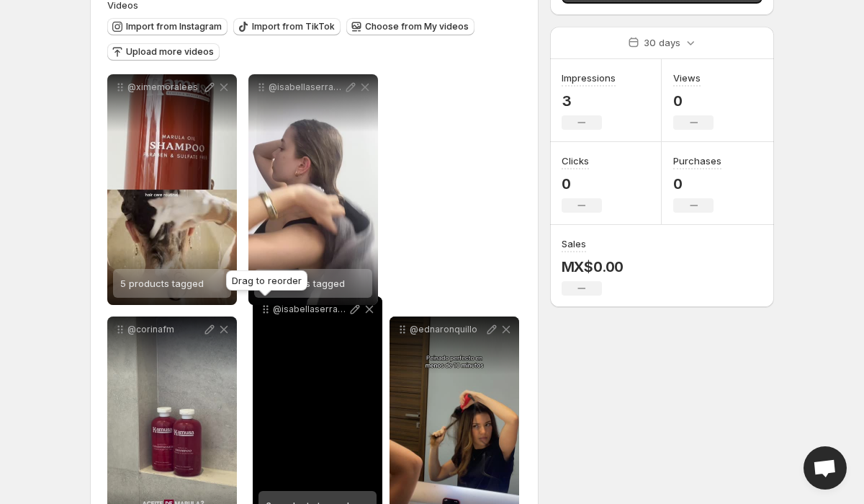
drag, startPoint x: 122, startPoint y: 37, endPoint x: 267, endPoint y: 310, distance: 308.7
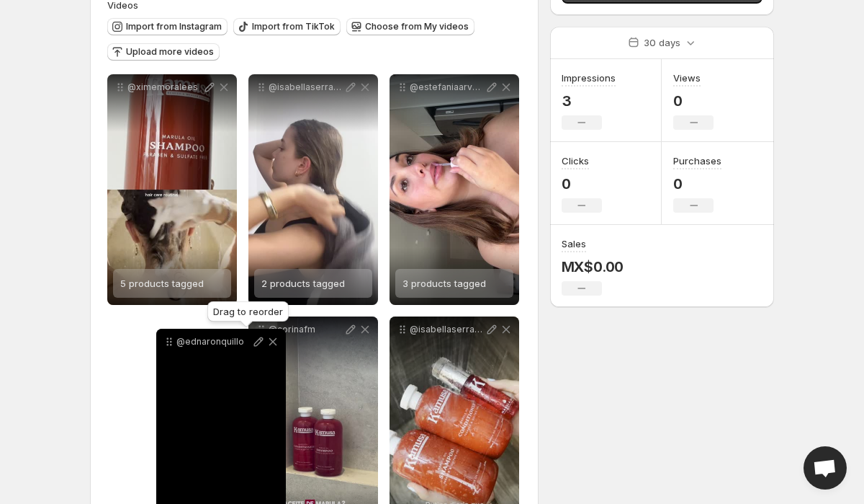
drag, startPoint x: 405, startPoint y: 327, endPoint x: 154, endPoint y: 332, distance: 250.7
click at [162, 334] on icon at bounding box center [169, 341] width 14 height 14
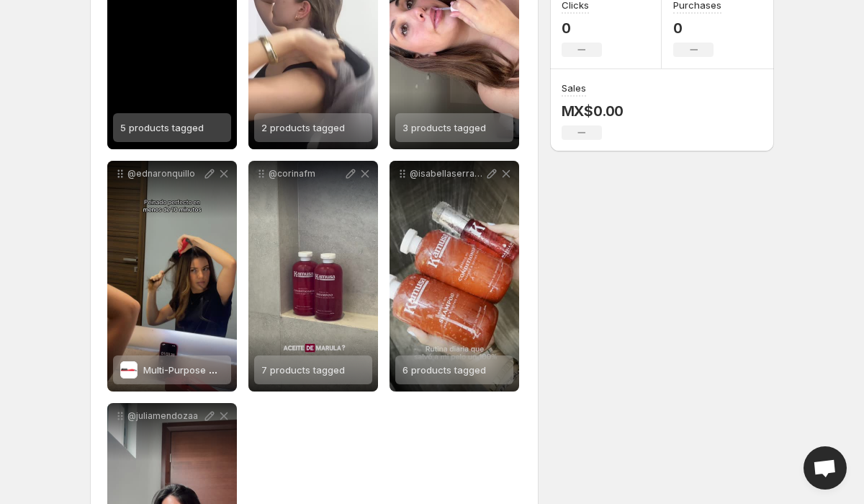
scroll to position [325, 0]
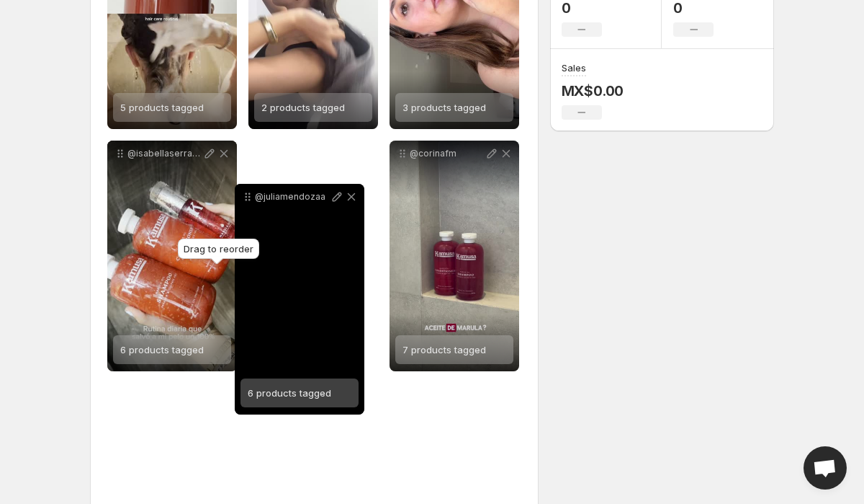
drag, startPoint x: 122, startPoint y: 397, endPoint x: 250, endPoint y: 197, distance: 237.8
click at [250, 197] on icon at bounding box center [248, 196] width 14 height 14
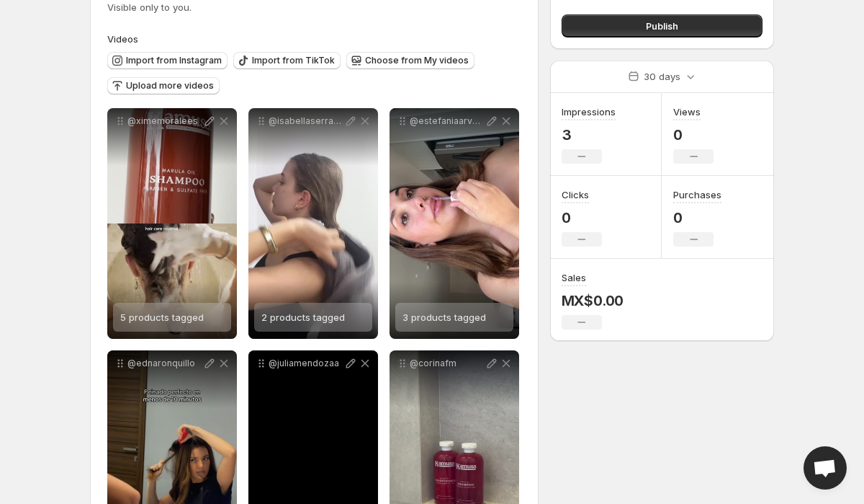
scroll to position [0, 0]
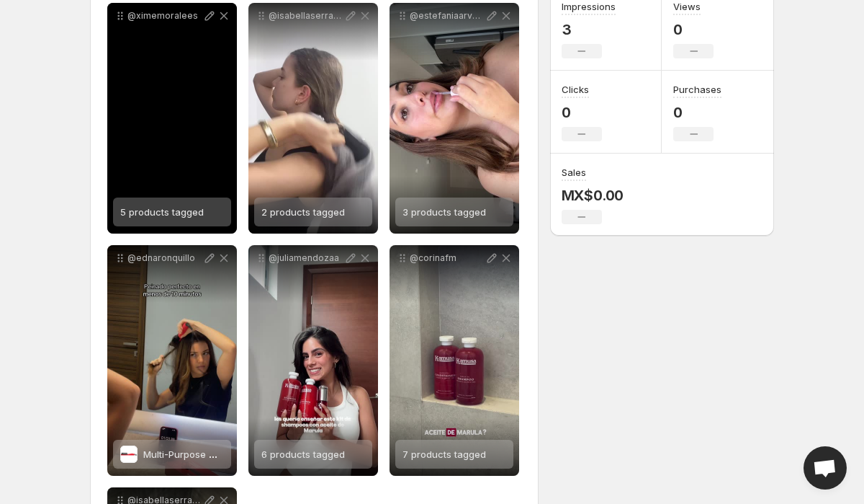
scroll to position [217, 0]
